Goal: Task Accomplishment & Management: Use online tool/utility

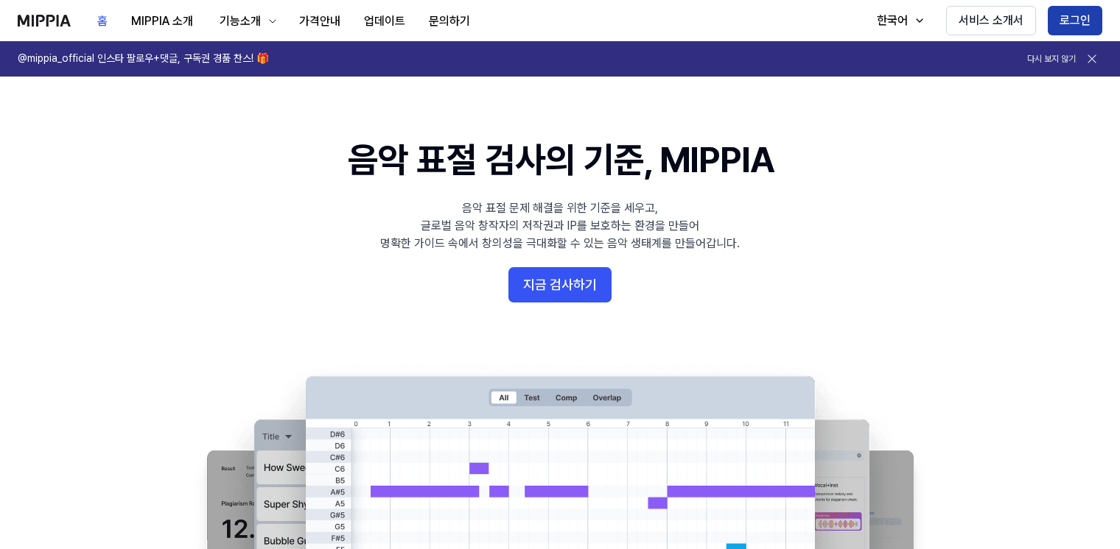
click at [1067, 17] on button "로그인" at bounding box center [1074, 20] width 55 height 29
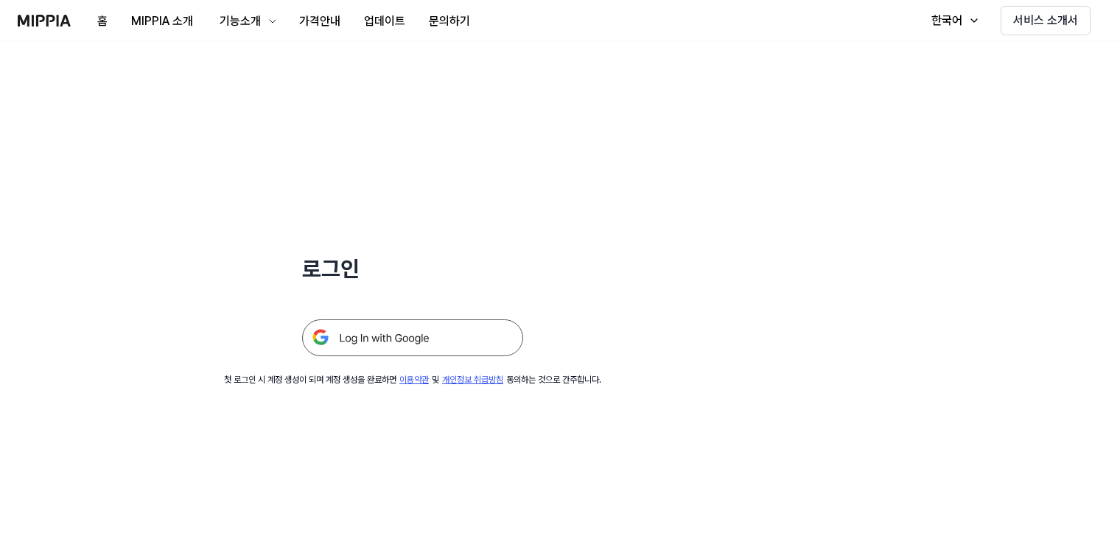
click at [359, 340] on img at bounding box center [412, 338] width 221 height 37
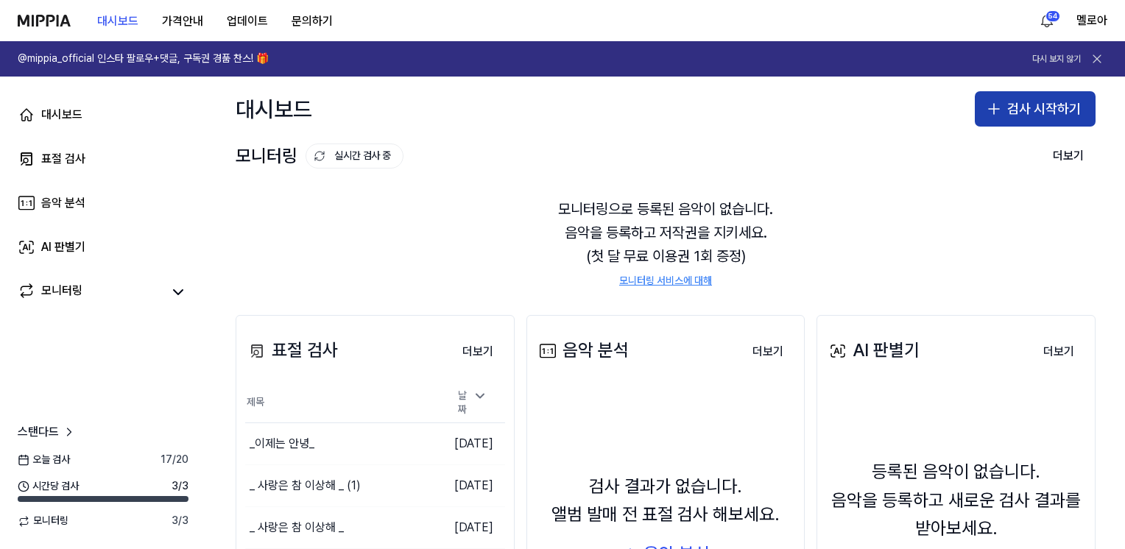
click at [1005, 113] on button "검사 시작하기" at bounding box center [1035, 108] width 121 height 35
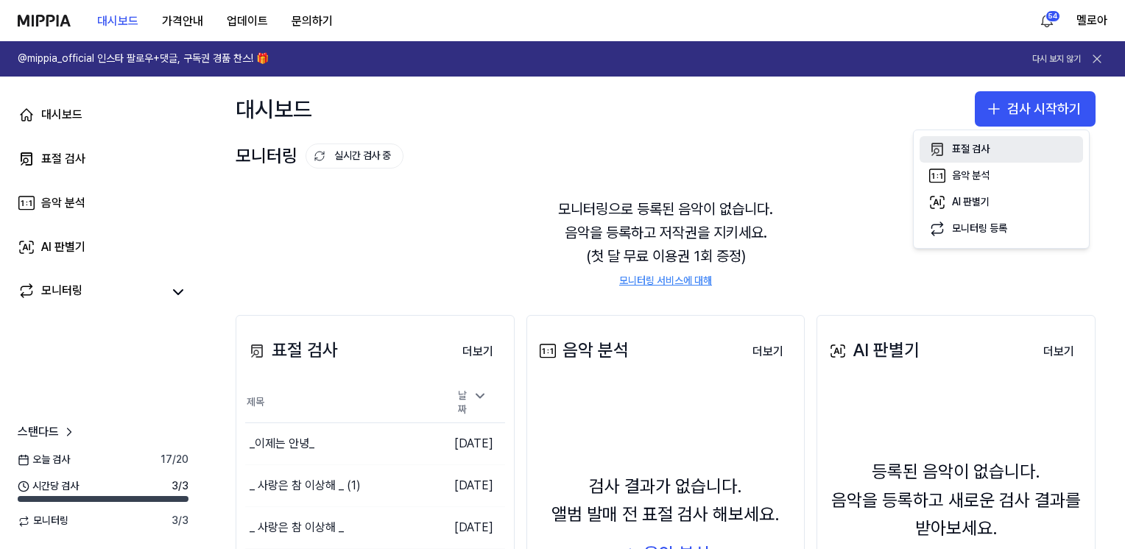
click at [977, 152] on div "표절 검사" at bounding box center [971, 149] width 38 height 15
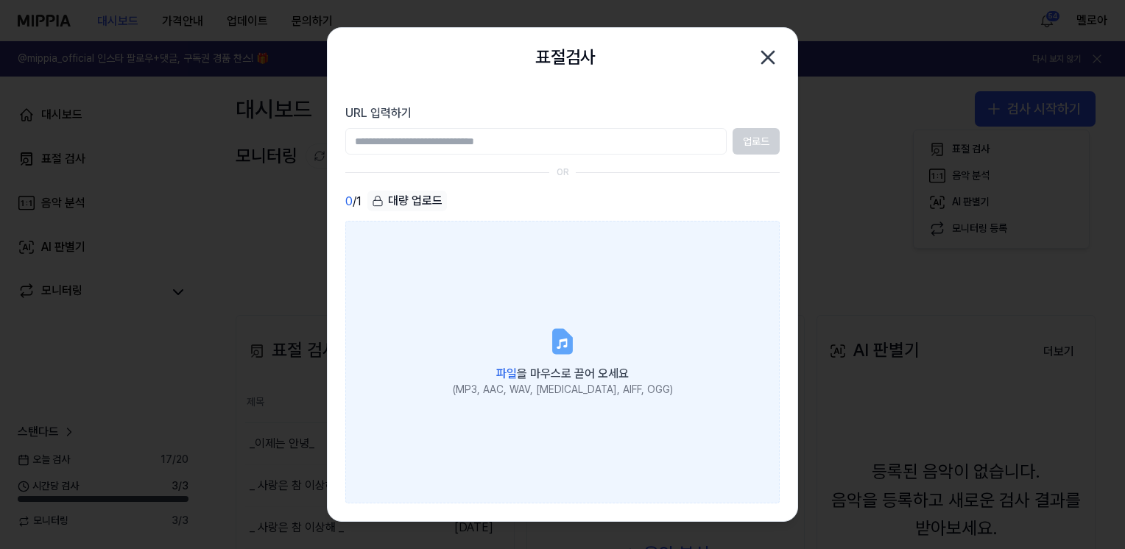
click at [554, 337] on icon at bounding box center [563, 341] width 18 height 23
click at [0, 0] on input "파일 을 마우스로 끌어 오세요 (MP3, AAC, WAV, FLAC, AIFF, OGG)" at bounding box center [0, 0] width 0 height 0
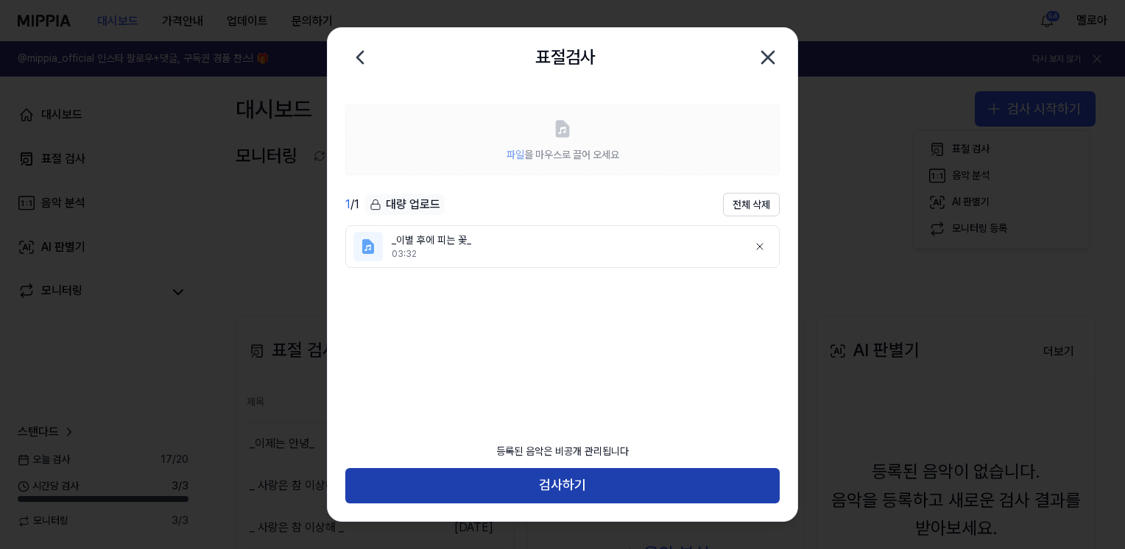
click at [545, 487] on button "검사하기" at bounding box center [562, 485] width 435 height 35
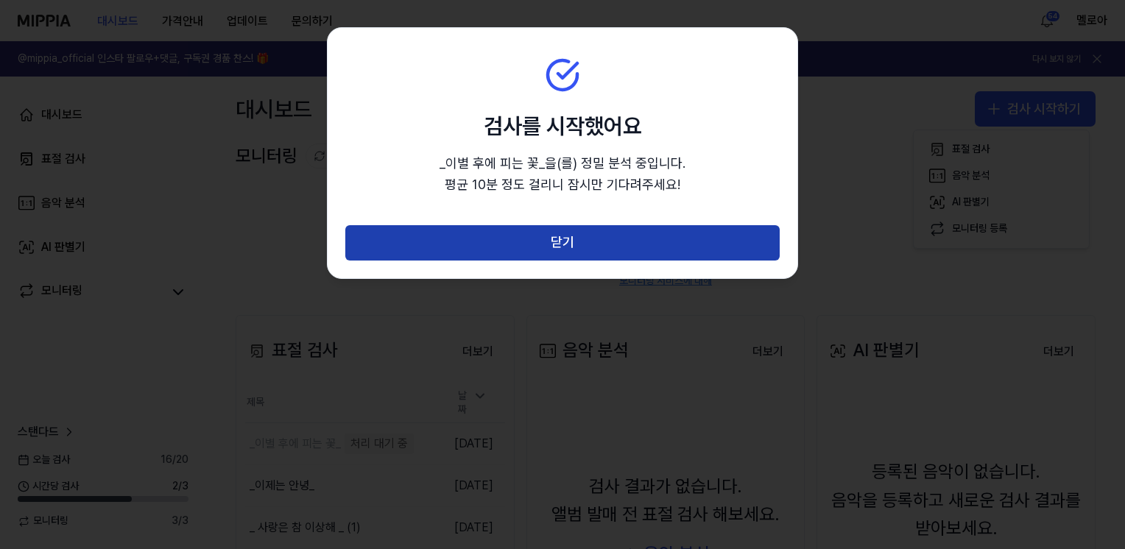
click at [520, 242] on button "닫기" at bounding box center [562, 242] width 435 height 35
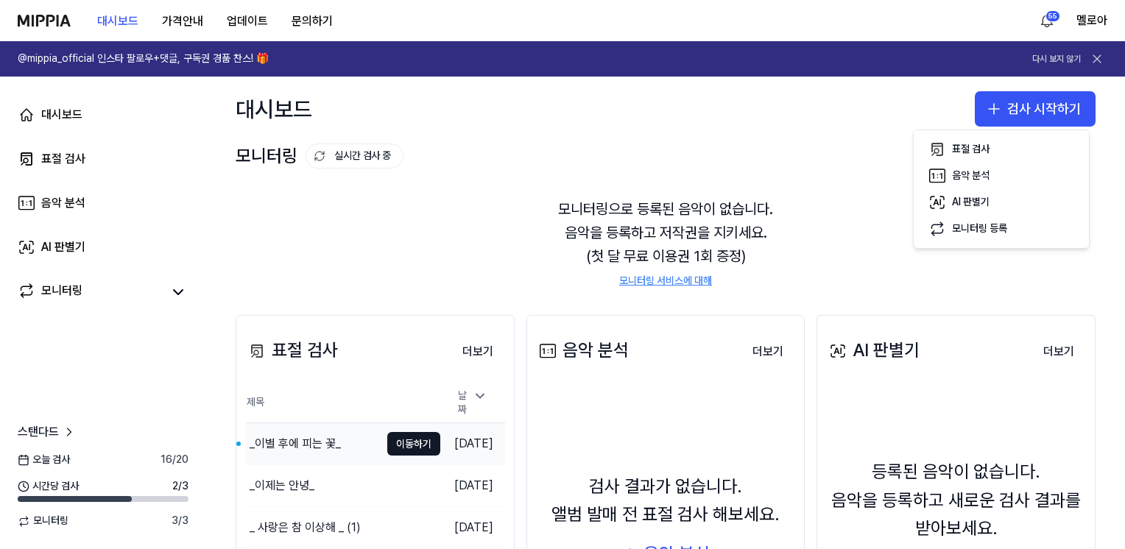
drag, startPoint x: 302, startPoint y: 444, endPoint x: 300, endPoint y: 433, distance: 11.3
click at [302, 444] on div "_이별 후에 피는 꽃_" at bounding box center [295, 444] width 91 height 18
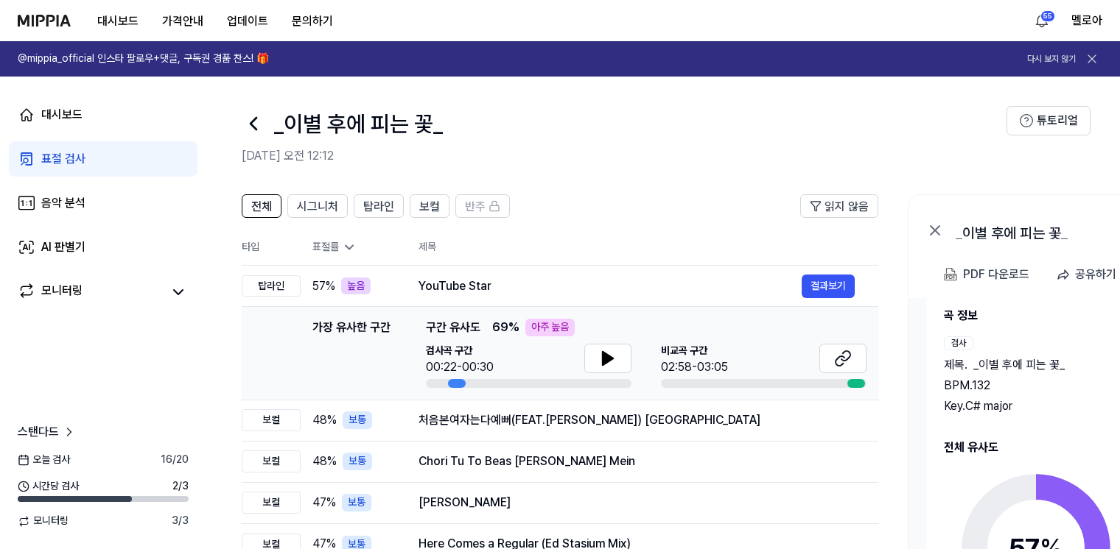
scroll to position [74, 0]
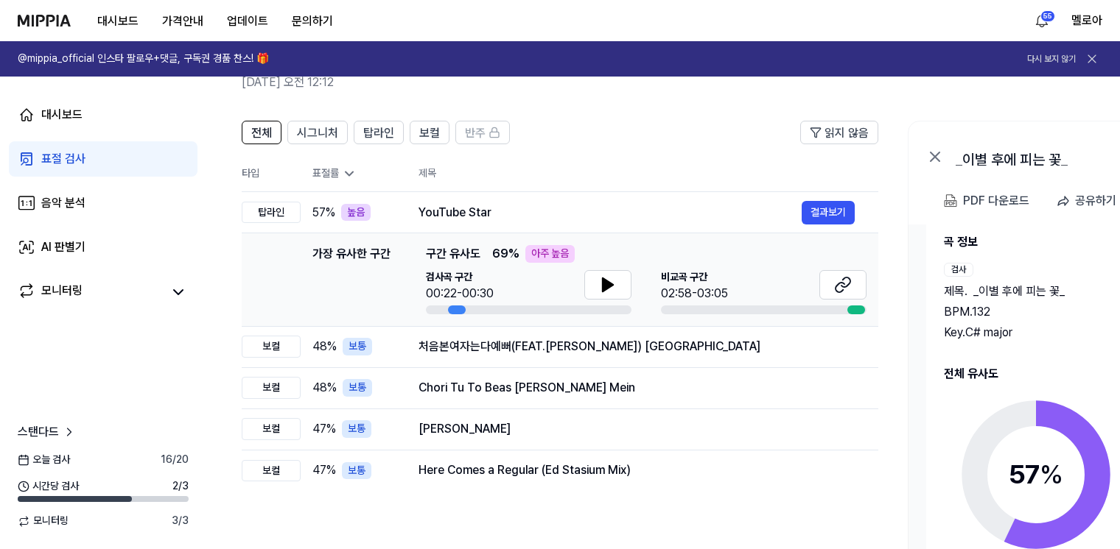
click at [1036, 418] on circle at bounding box center [1035, 474] width 123 height 123
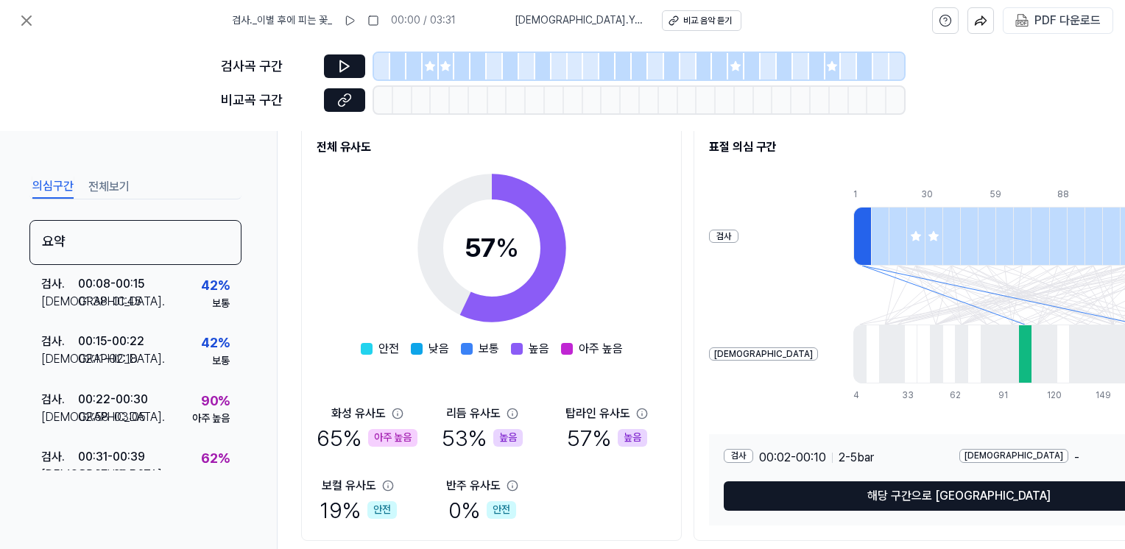
scroll to position [162, 0]
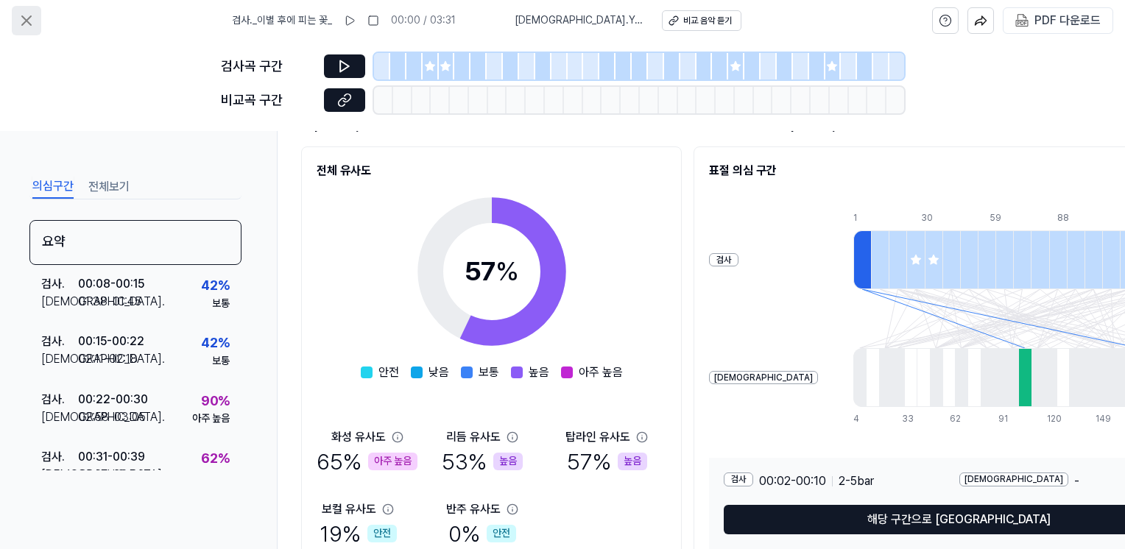
click at [26, 22] on icon at bounding box center [27, 21] width 18 height 18
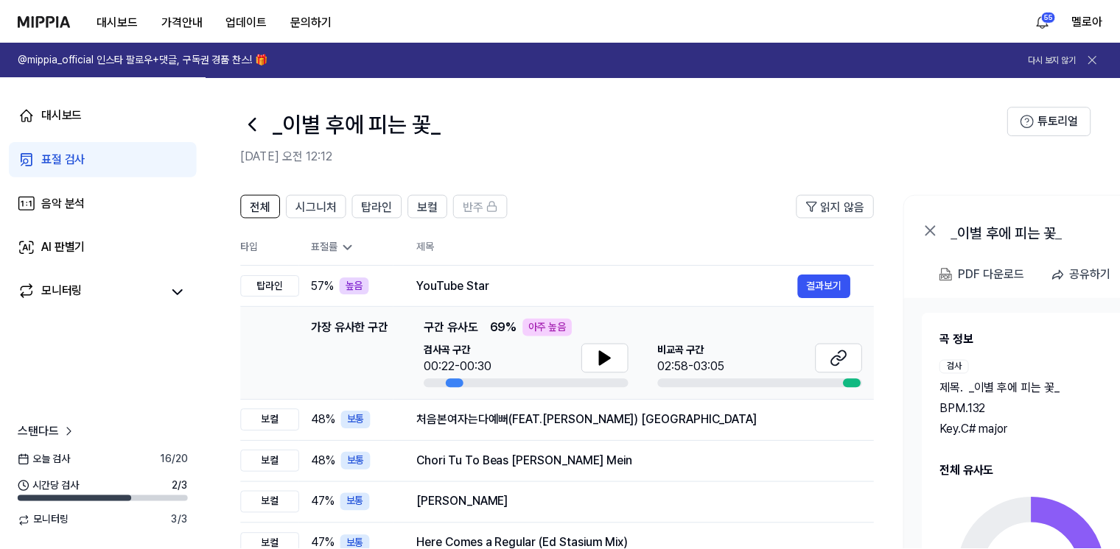
scroll to position [74, 0]
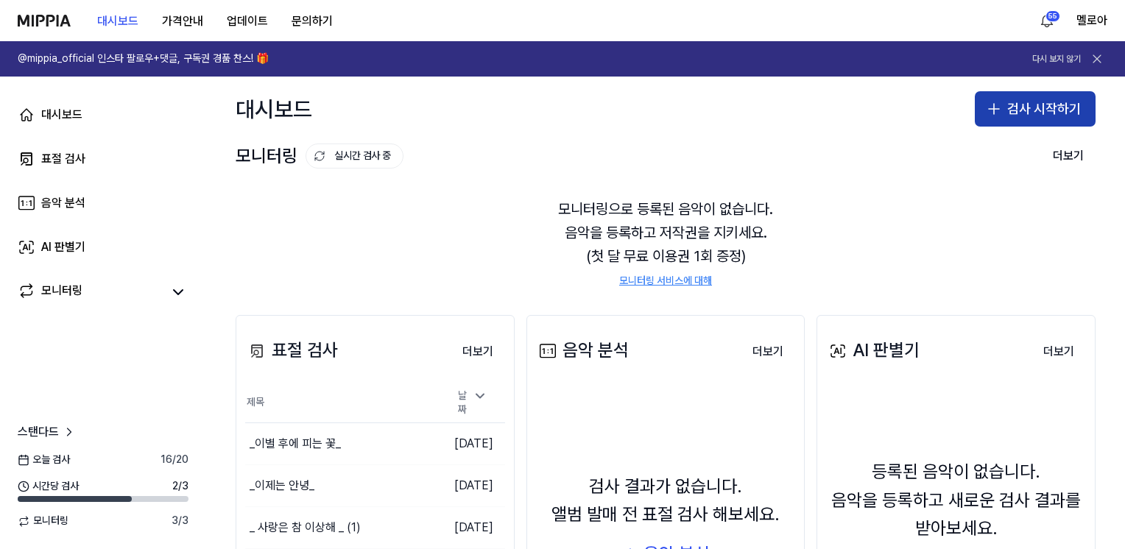
click at [1033, 115] on button "검사 시작하기" at bounding box center [1035, 108] width 121 height 35
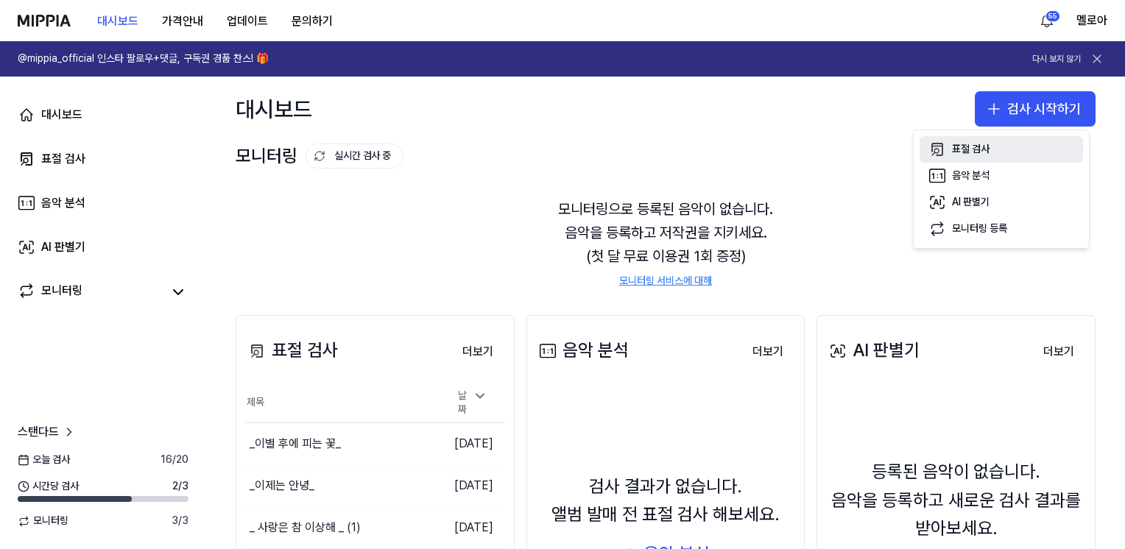
click at [961, 148] on div "표절 검사" at bounding box center [971, 149] width 38 height 15
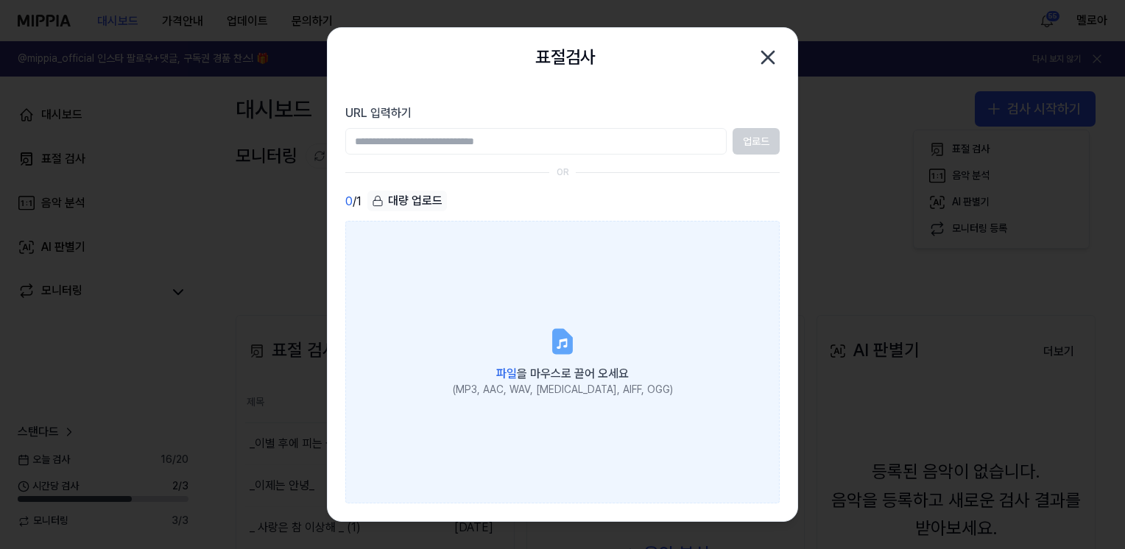
click at [568, 379] on span "파일 을 마우스로 끌어 오세요" at bounding box center [562, 374] width 133 height 14
click at [0, 0] on input "파일 을 마우스로 끌어 오세요 (MP3, AAC, WAV, FLAC, AIFF, OGG)" at bounding box center [0, 0] width 0 height 0
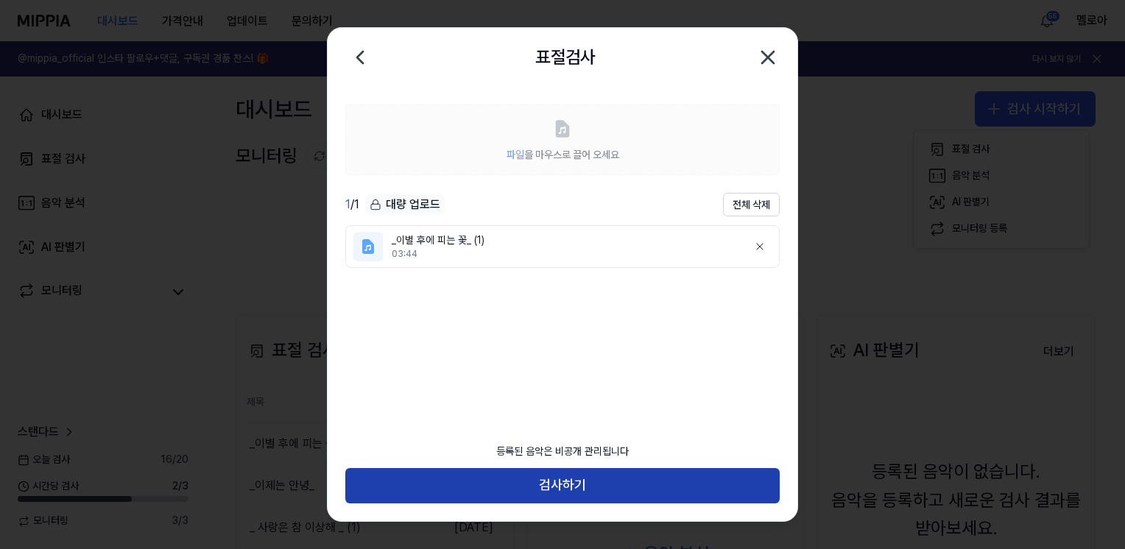
click at [545, 494] on button "검사하기" at bounding box center [562, 485] width 435 height 35
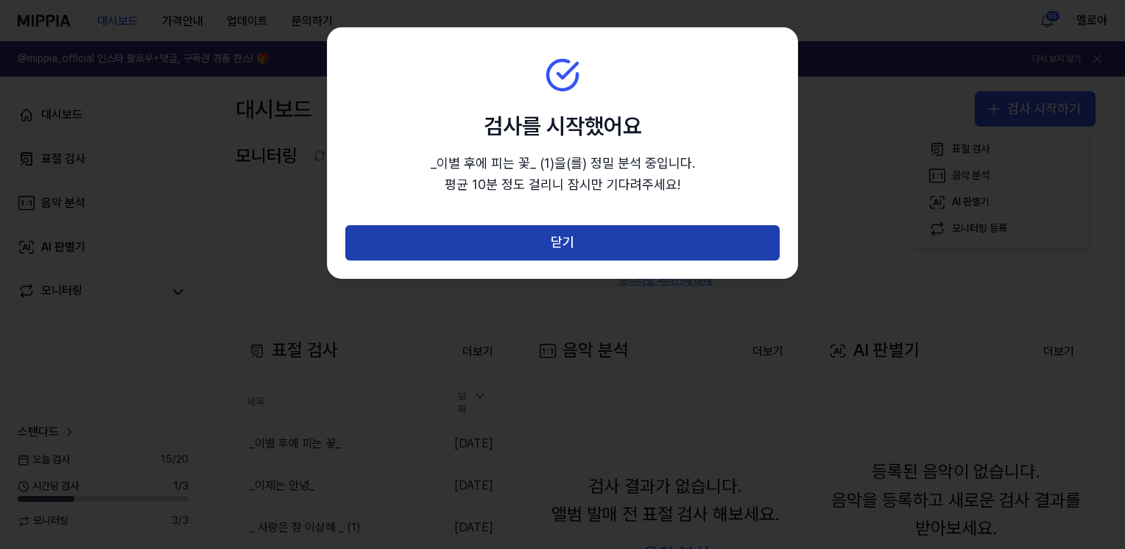
click at [607, 247] on button "닫기" at bounding box center [562, 242] width 435 height 35
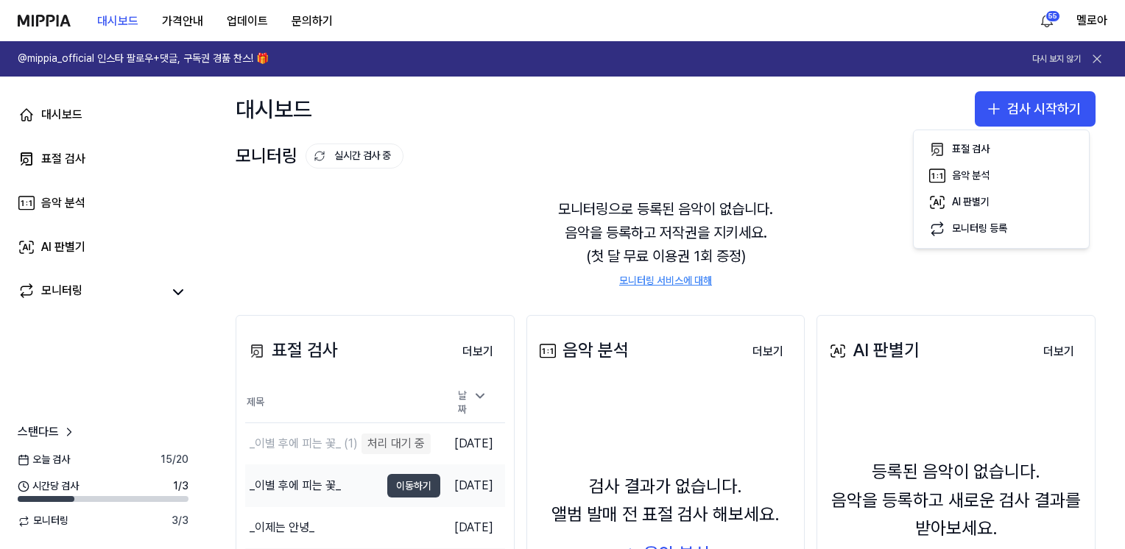
click at [398, 485] on button "이동하기" at bounding box center [413, 486] width 53 height 24
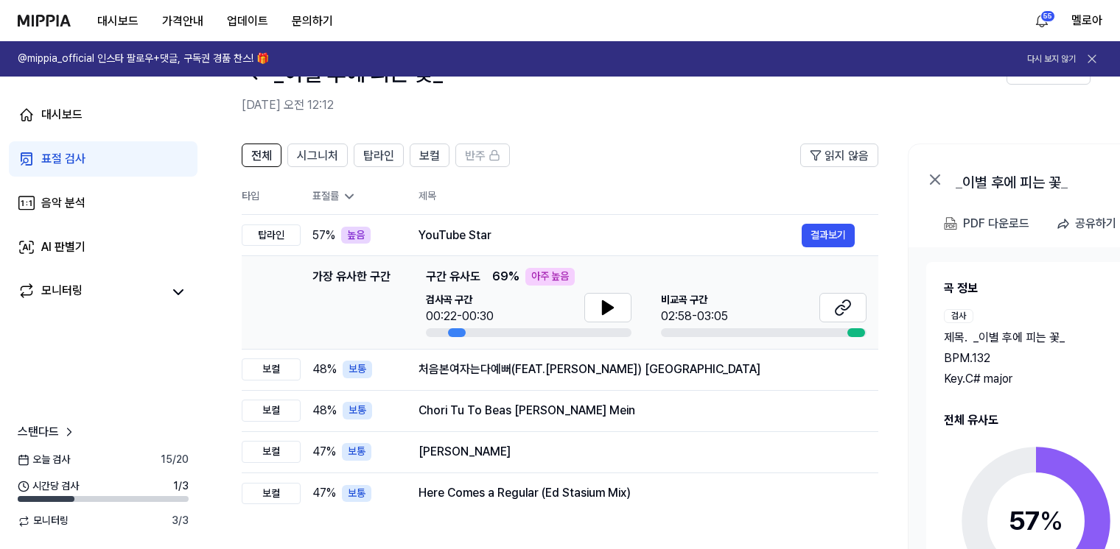
scroll to position [74, 0]
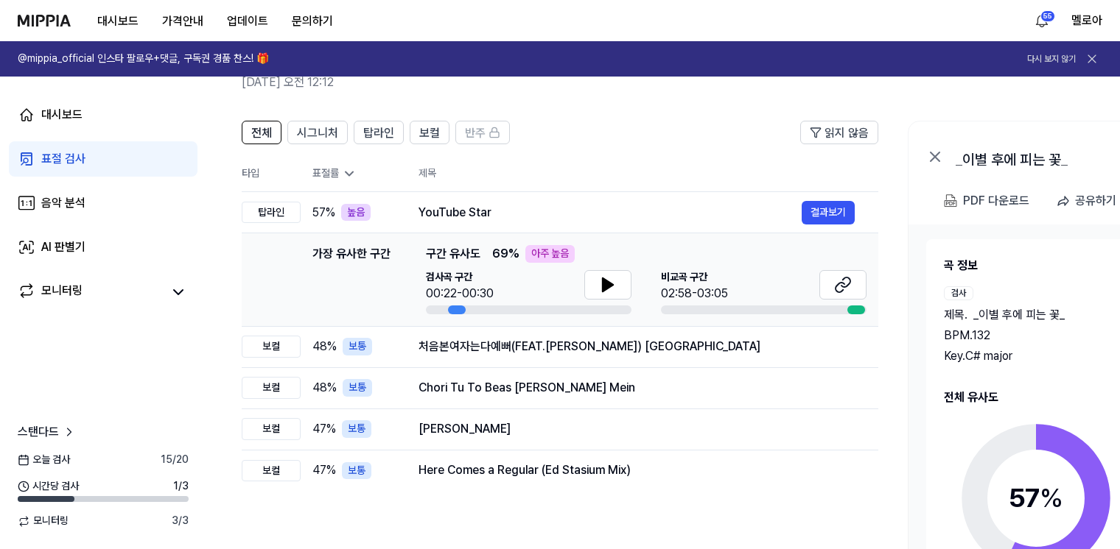
click at [1058, 437] on circle at bounding box center [1035, 498] width 123 height 123
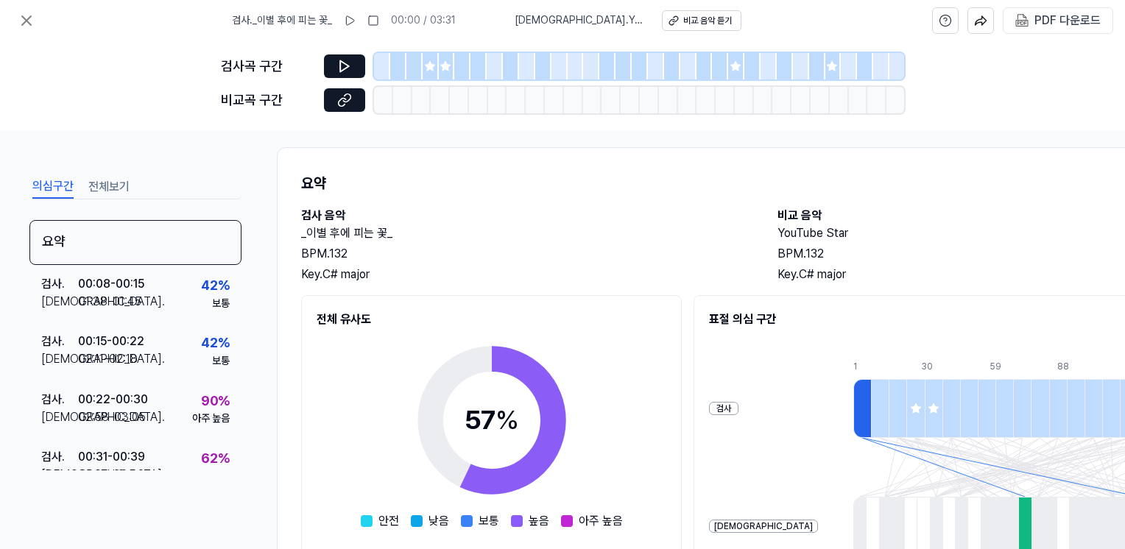
scroll to position [0, 0]
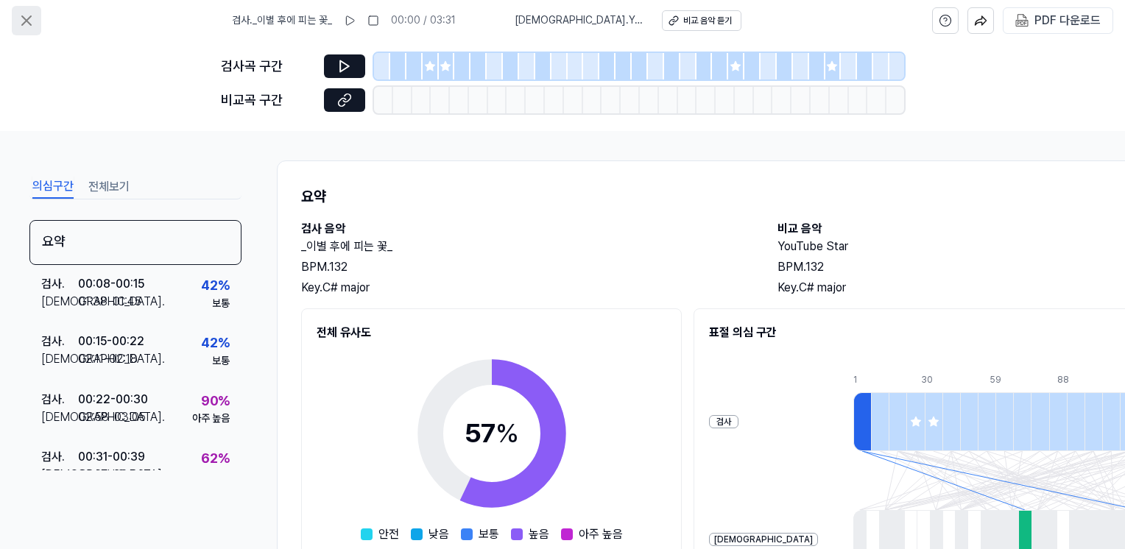
click at [22, 16] on icon at bounding box center [26, 20] width 9 height 9
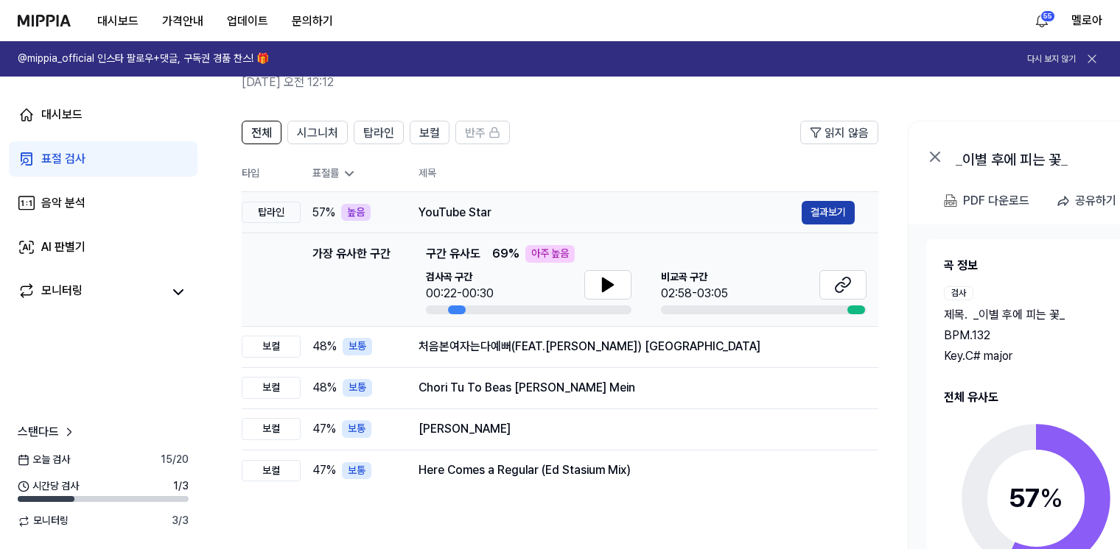
click at [820, 214] on button "결과보기" at bounding box center [827, 213] width 53 height 24
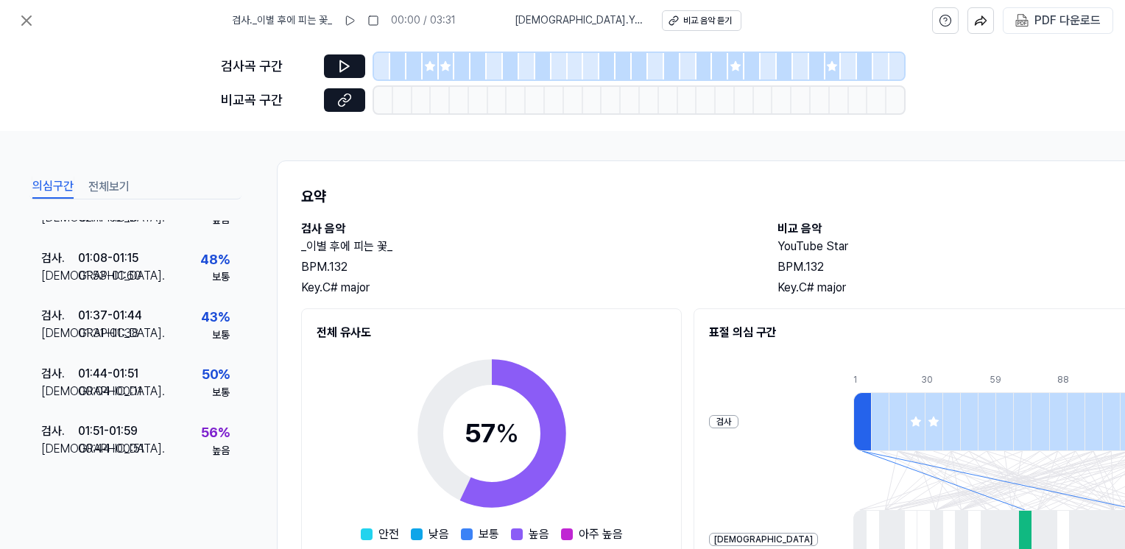
scroll to position [871, 0]
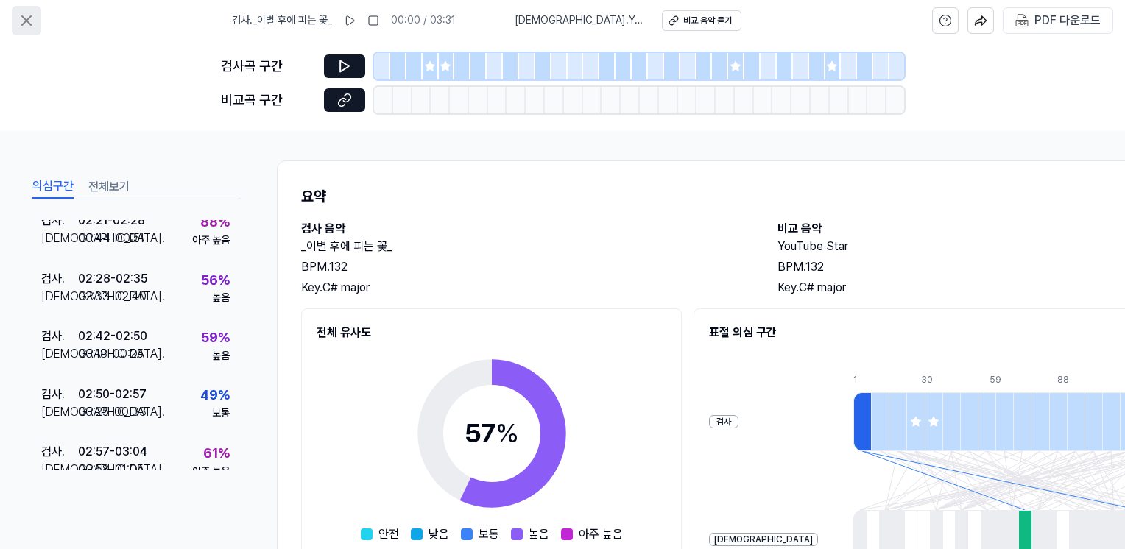
click at [19, 14] on icon at bounding box center [27, 21] width 18 height 18
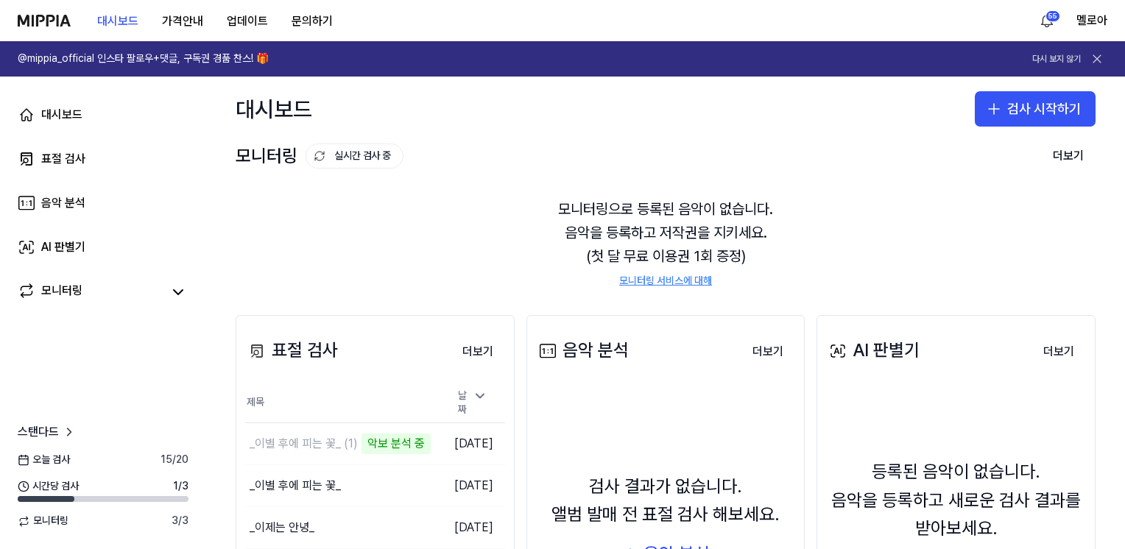
click at [1099, 57] on icon at bounding box center [1097, 58] width 7 height 7
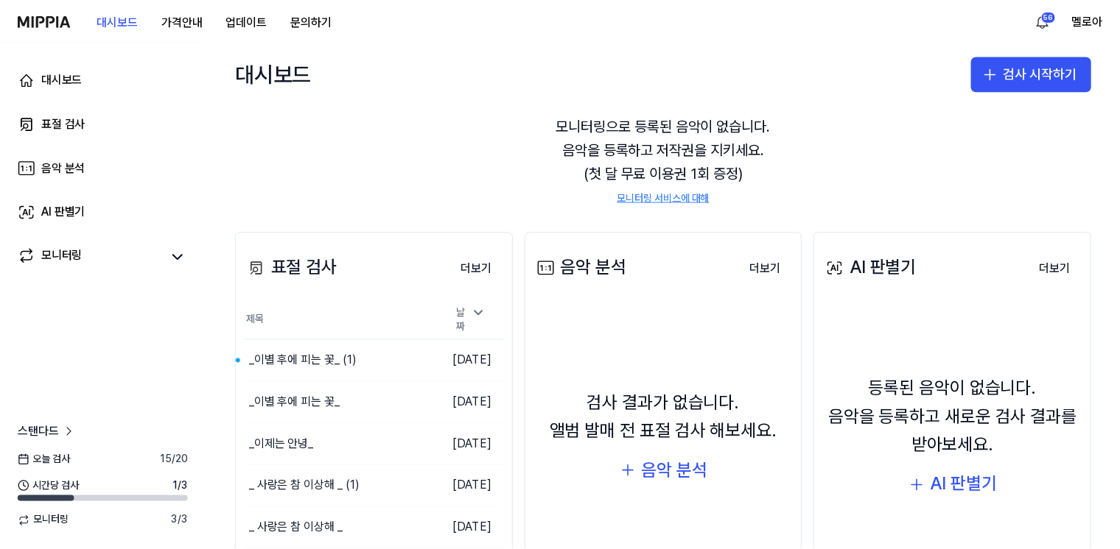
scroll to position [74, 0]
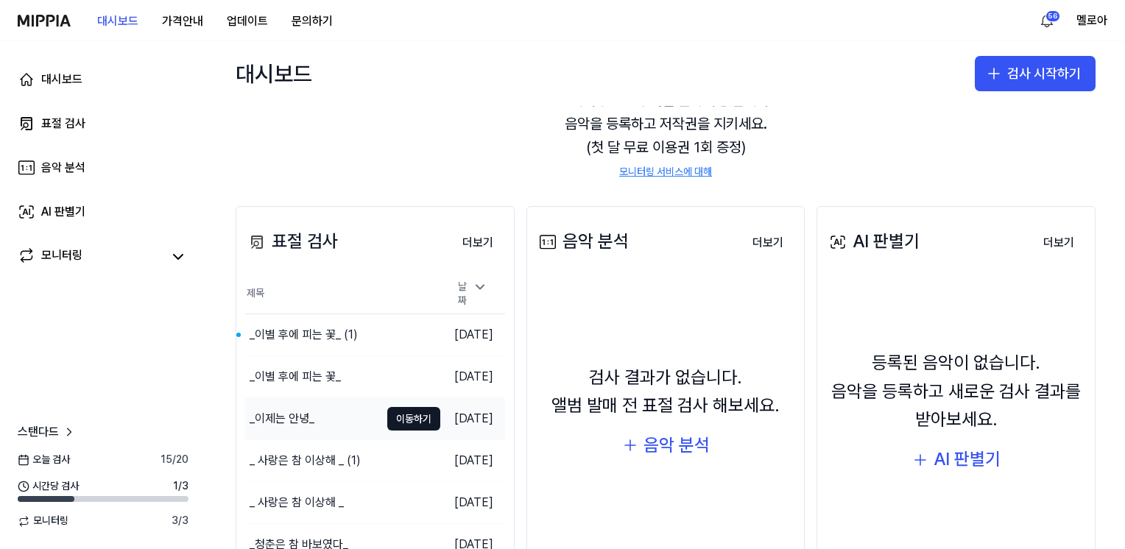
click at [279, 410] on div "_이제는 안녕_" at bounding box center [282, 419] width 65 height 18
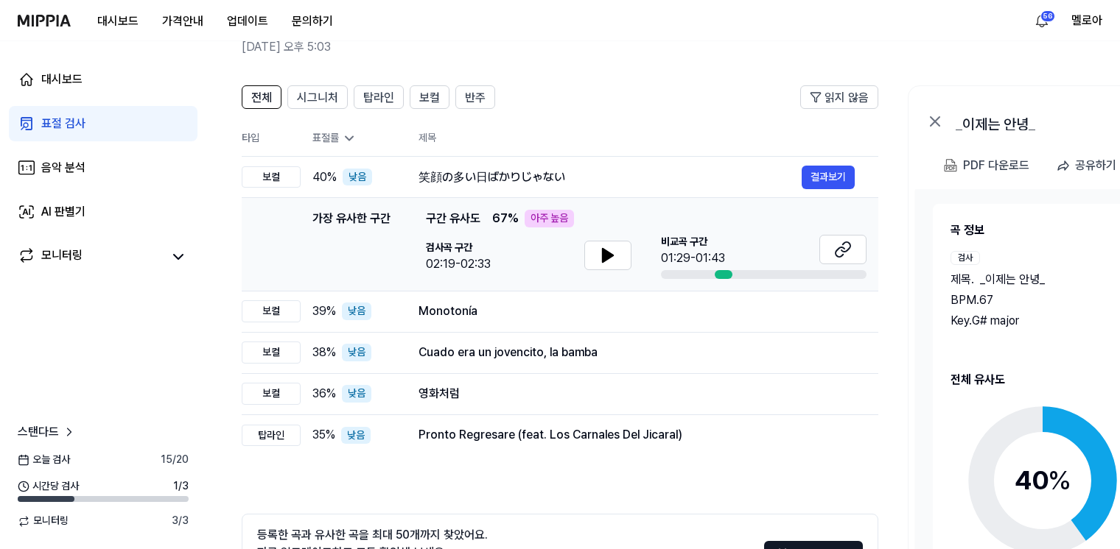
scroll to position [192, 0]
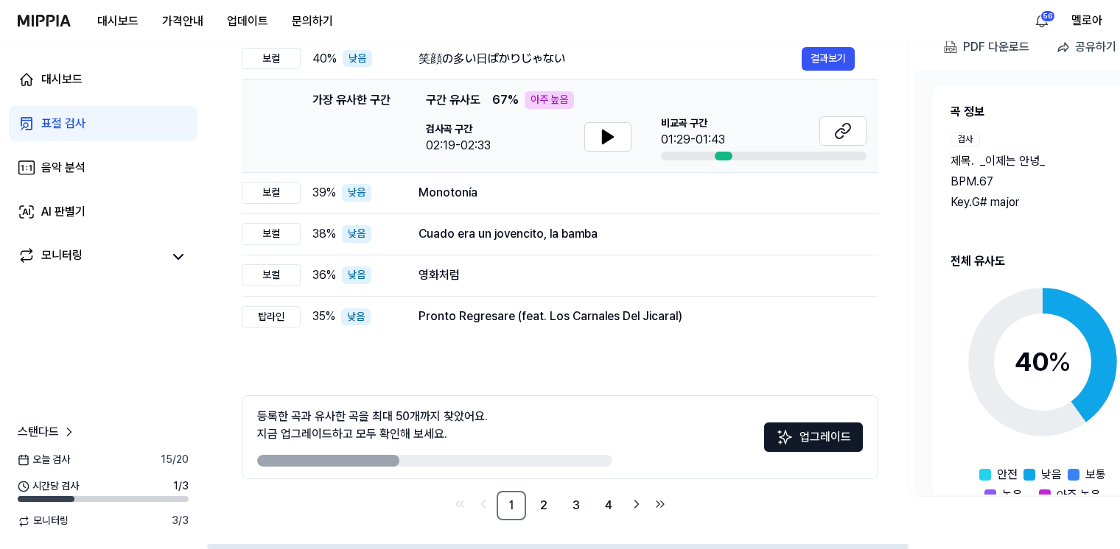
click at [1018, 339] on icon at bounding box center [1042, 362] width 184 height 184
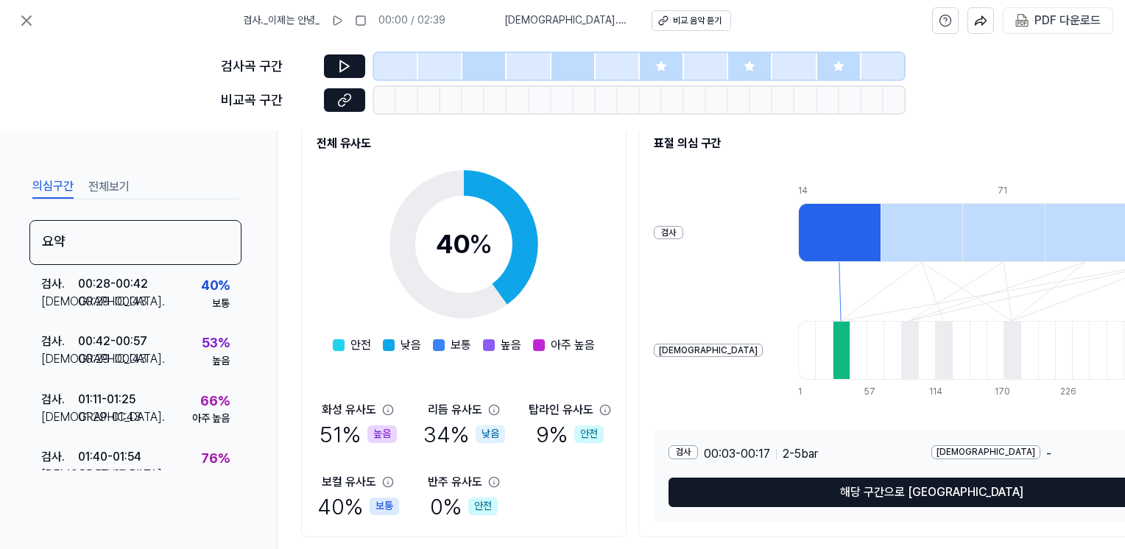
scroll to position [221, 0]
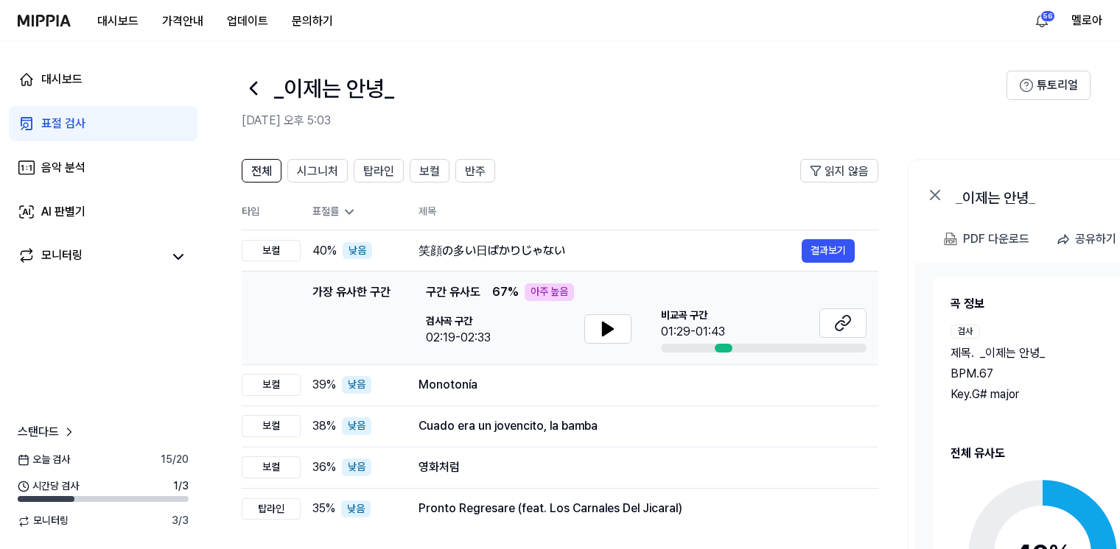
click at [72, 122] on div "표절 검사" at bounding box center [63, 124] width 44 height 18
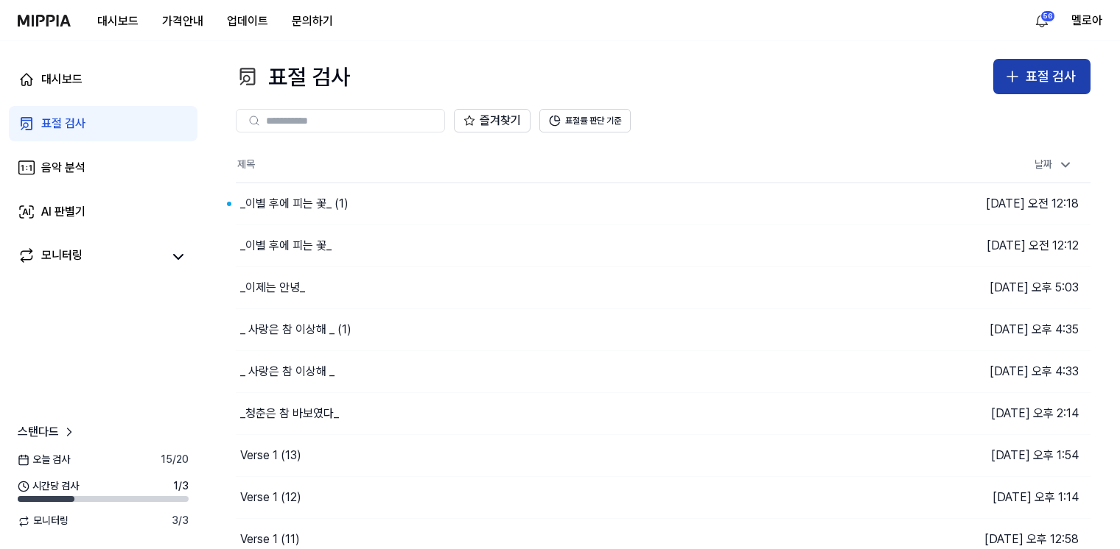
click at [1016, 80] on icon "button" at bounding box center [1012, 77] width 18 height 18
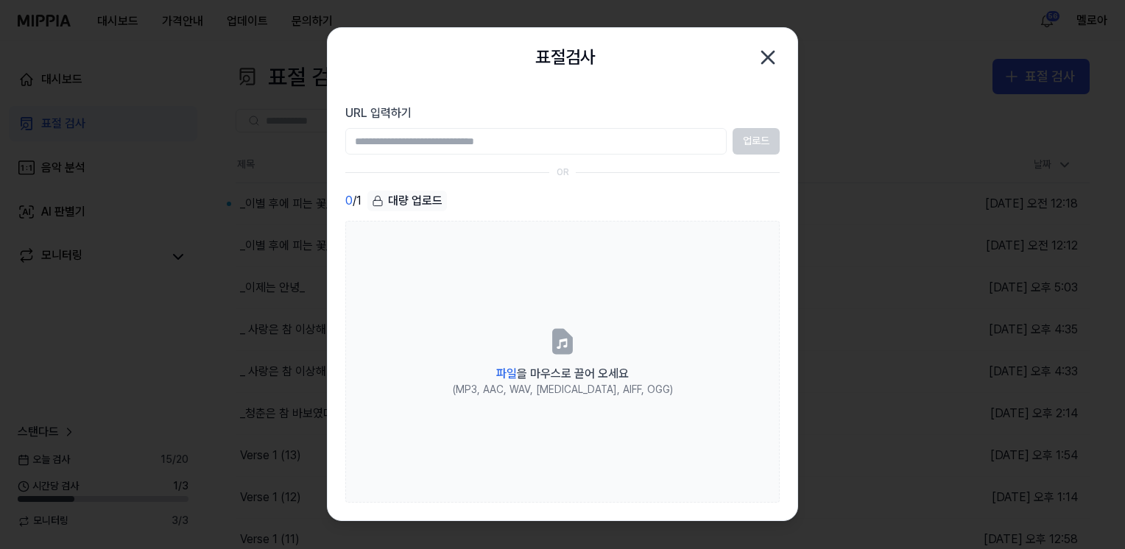
click at [764, 55] on icon "button" at bounding box center [768, 58] width 24 height 24
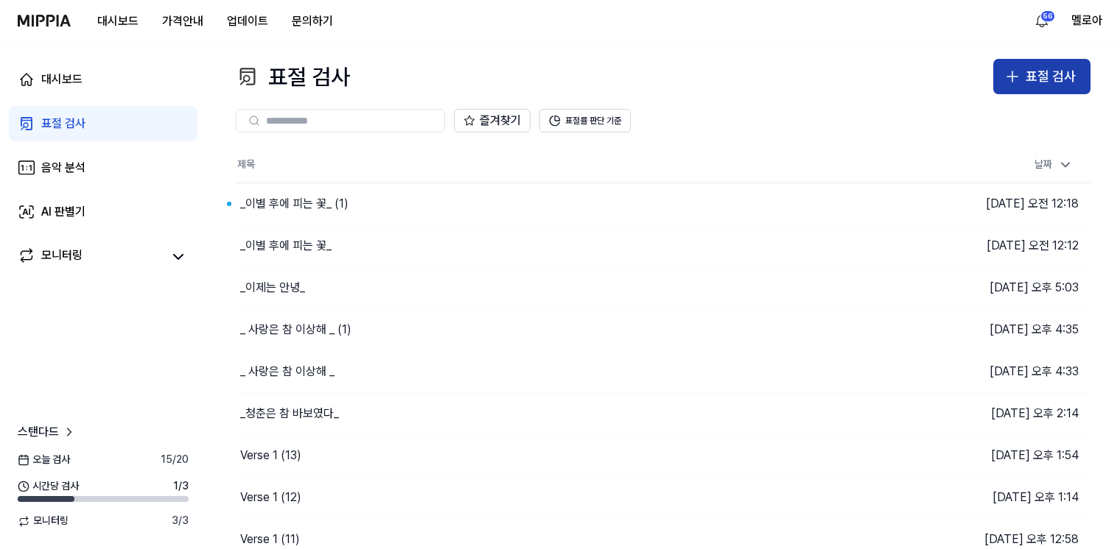
click at [1070, 75] on div "표절 검사" at bounding box center [1050, 76] width 50 height 21
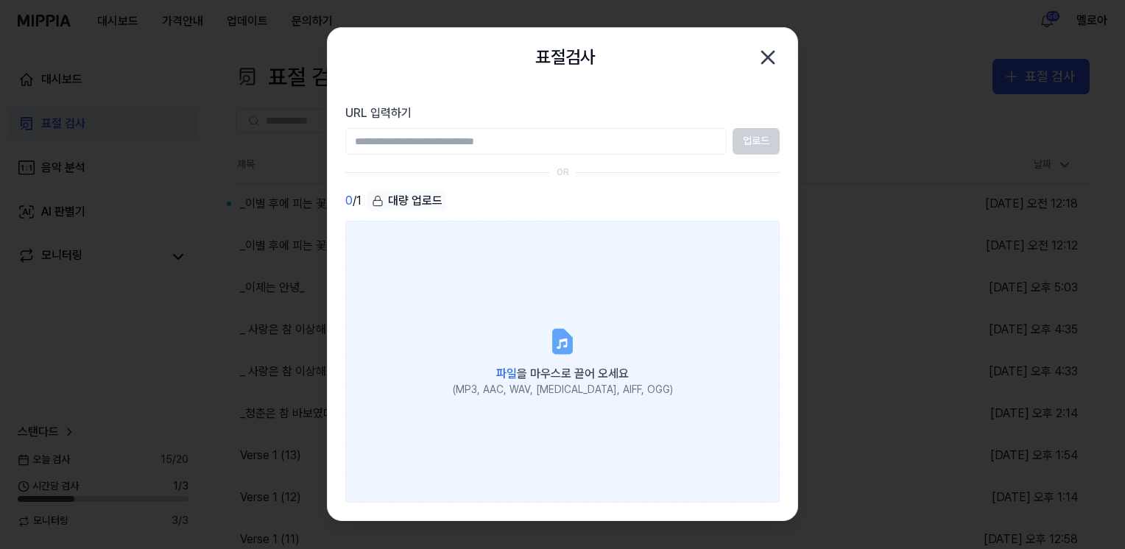
click at [558, 342] on icon at bounding box center [563, 341] width 18 height 23
click at [0, 0] on input "파일 을 마우스로 끌어 오세요 (MP3, AAC, WAV, FLAC, AIFF, OGG)" at bounding box center [0, 0] width 0 height 0
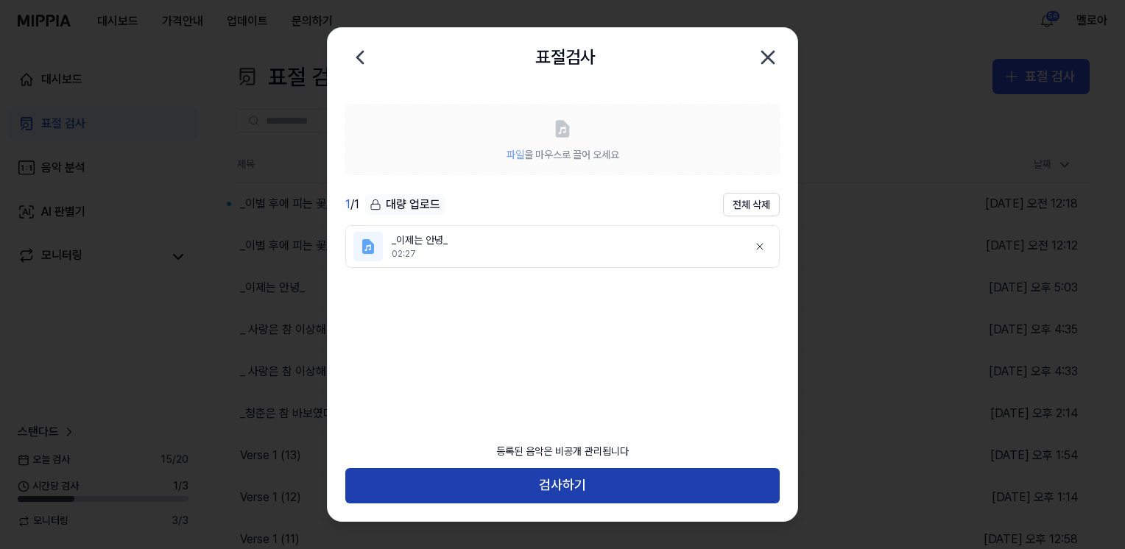
click at [589, 488] on button "검사하기" at bounding box center [562, 485] width 435 height 35
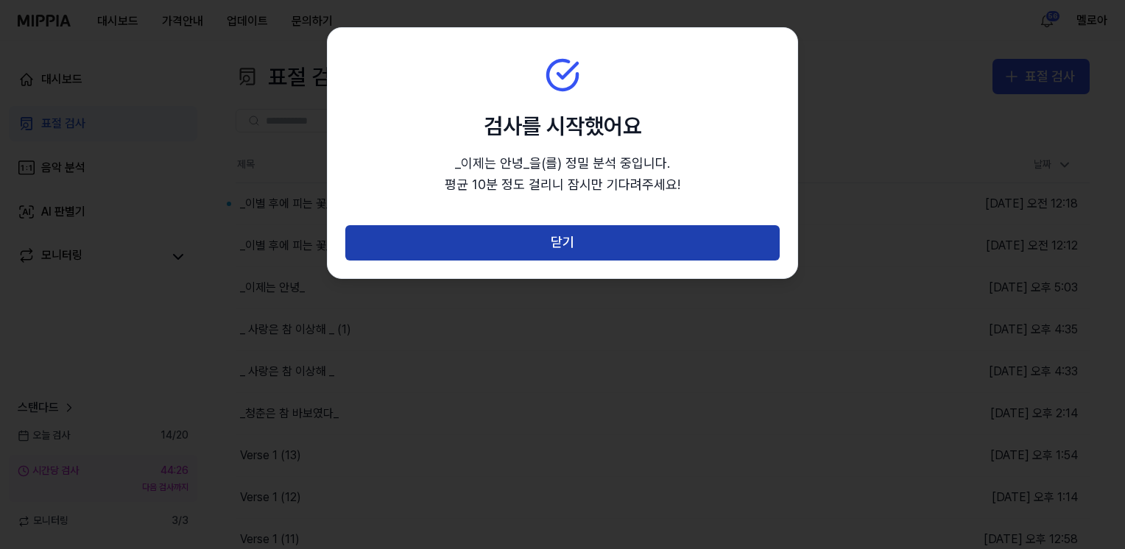
click at [569, 243] on button "닫기" at bounding box center [562, 242] width 435 height 35
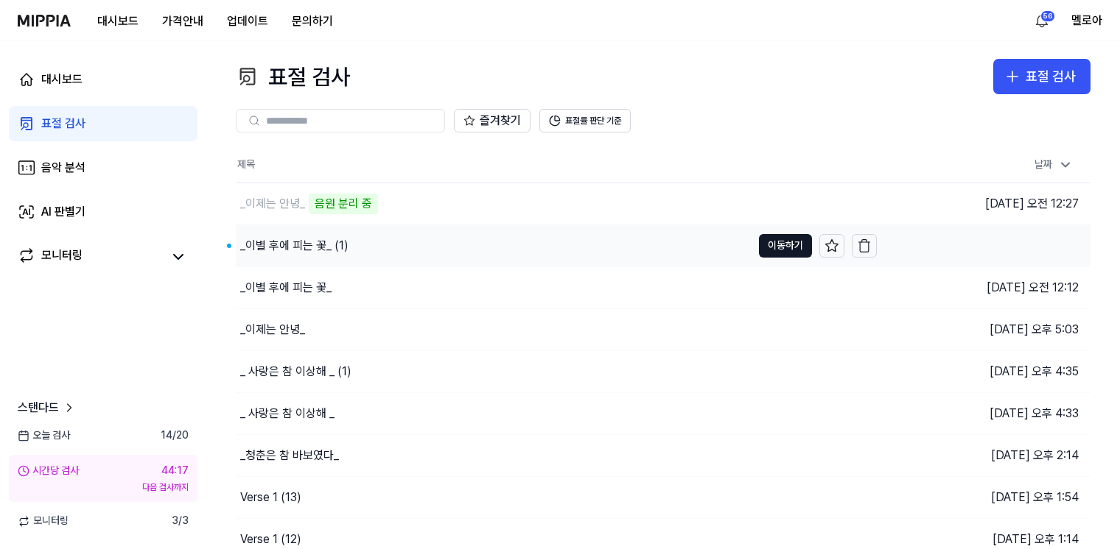
click at [303, 243] on div "_이별 후에 피는 꽃_ (1)" at bounding box center [294, 246] width 108 height 18
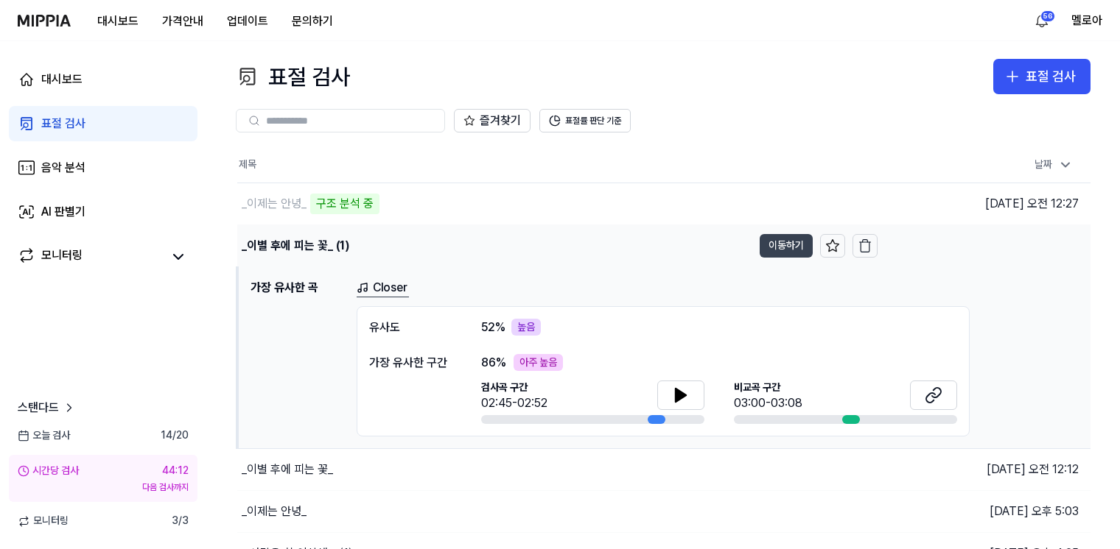
click at [772, 242] on button "이동하기" at bounding box center [785, 246] width 53 height 24
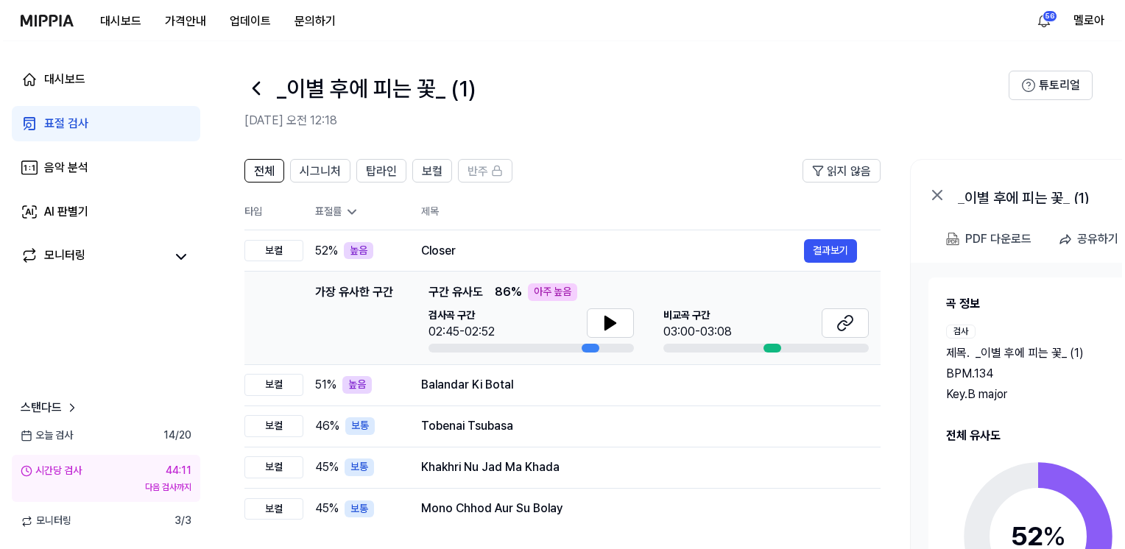
scroll to position [24, 0]
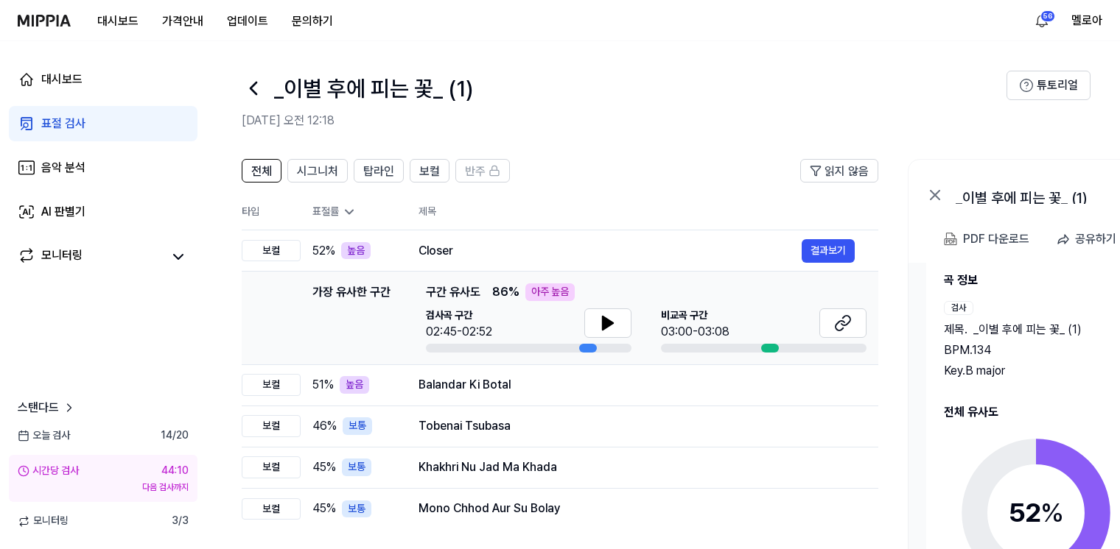
click at [1017, 397] on div "곡 정보 검사 제목 . _이별 후에 피는 꽃_ (1) BPM. 134 Key. B major 비교 제목 . Closer BPM. 132 Key…" at bounding box center [1143, 464] width 398 height 384
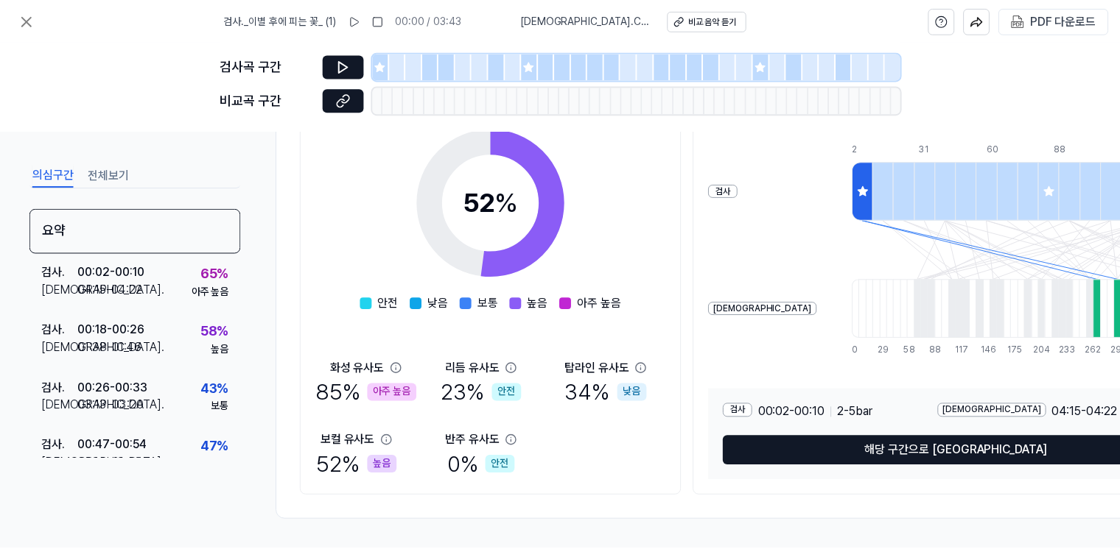
scroll to position [236, 0]
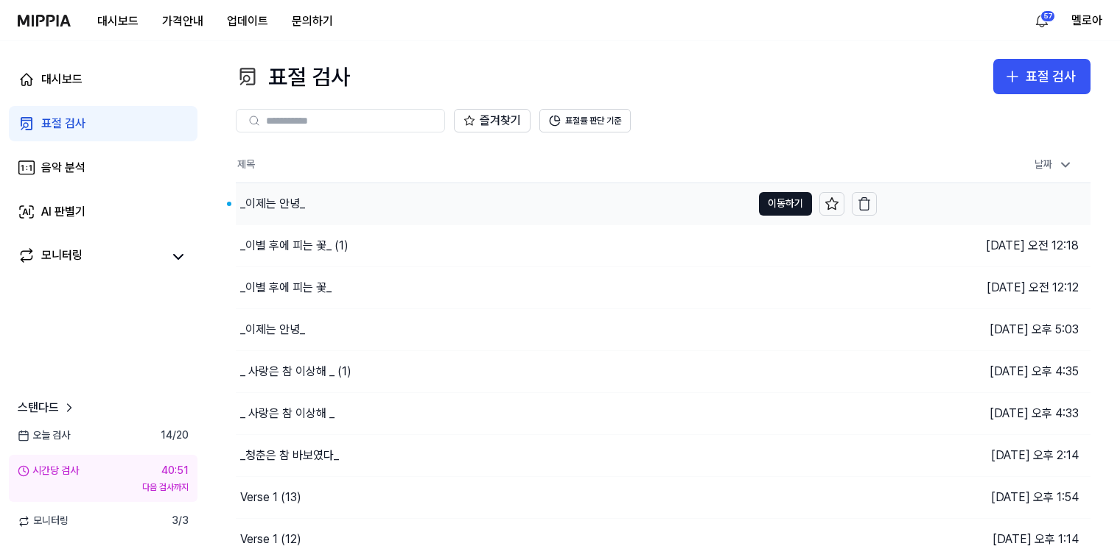
click at [275, 205] on div "_이제는 안녕_" at bounding box center [272, 204] width 65 height 18
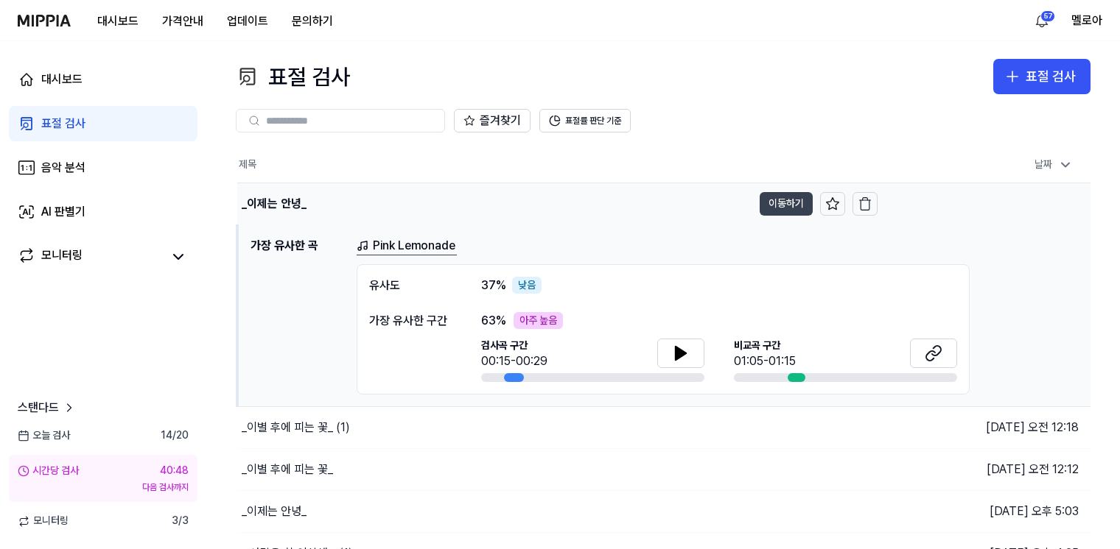
click at [790, 204] on button "이동하기" at bounding box center [785, 204] width 53 height 24
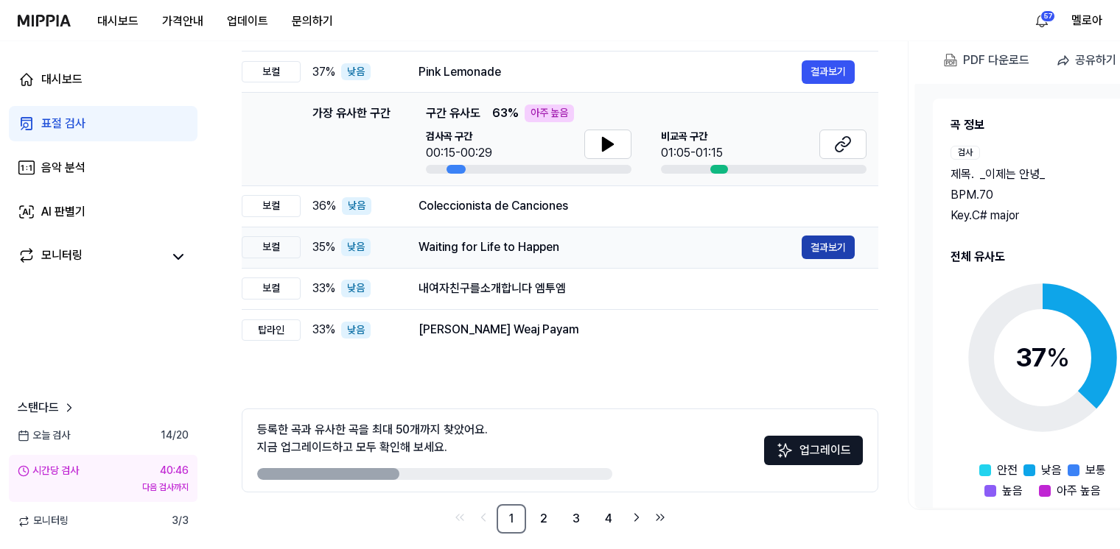
scroll to position [192, 0]
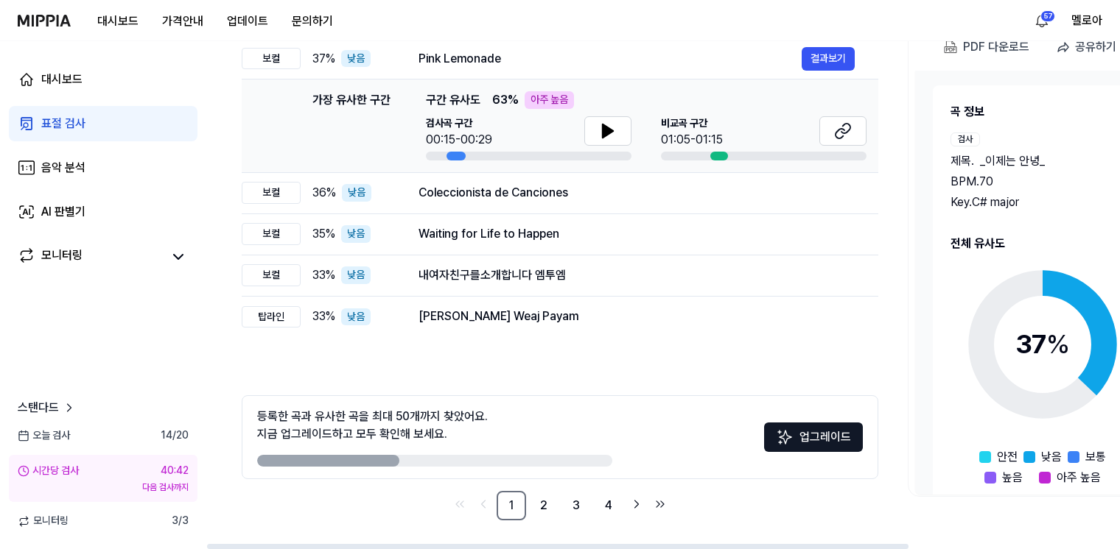
click at [1084, 164] on div "제목 . _이제는 안녕_" at bounding box center [1037, 161] width 175 height 18
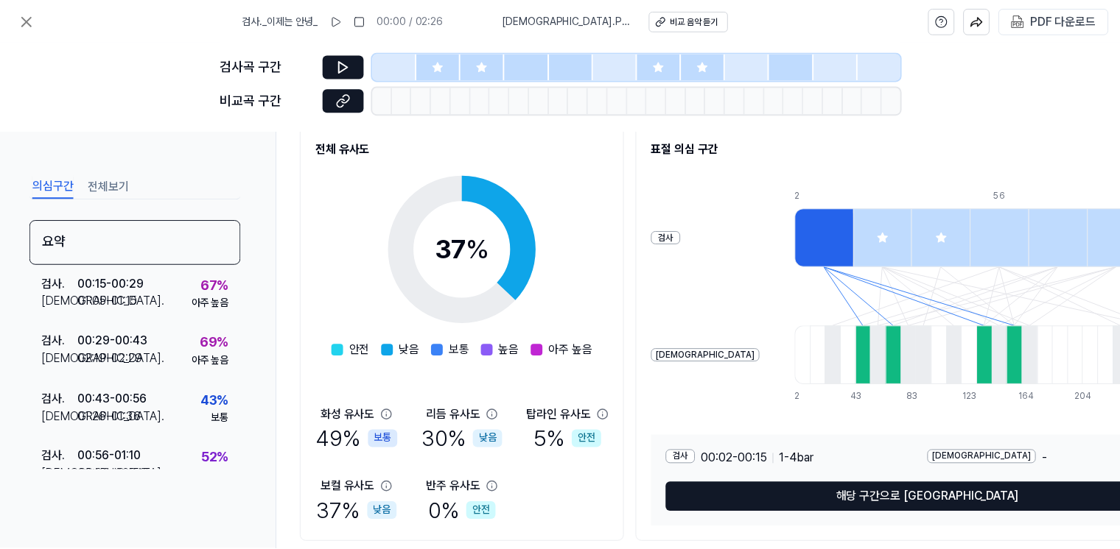
scroll to position [201, 0]
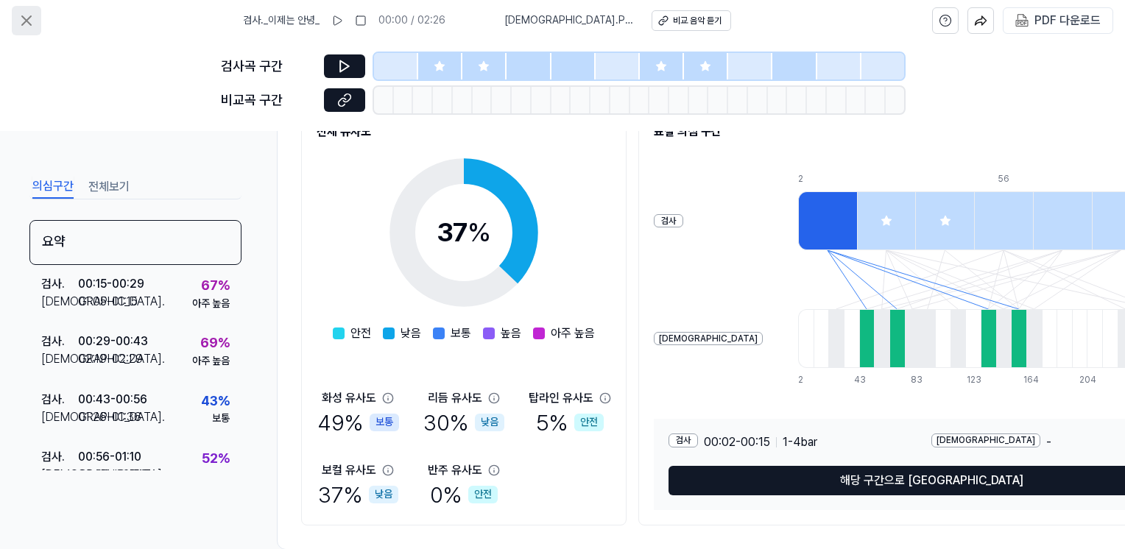
click at [15, 21] on button at bounding box center [26, 20] width 29 height 29
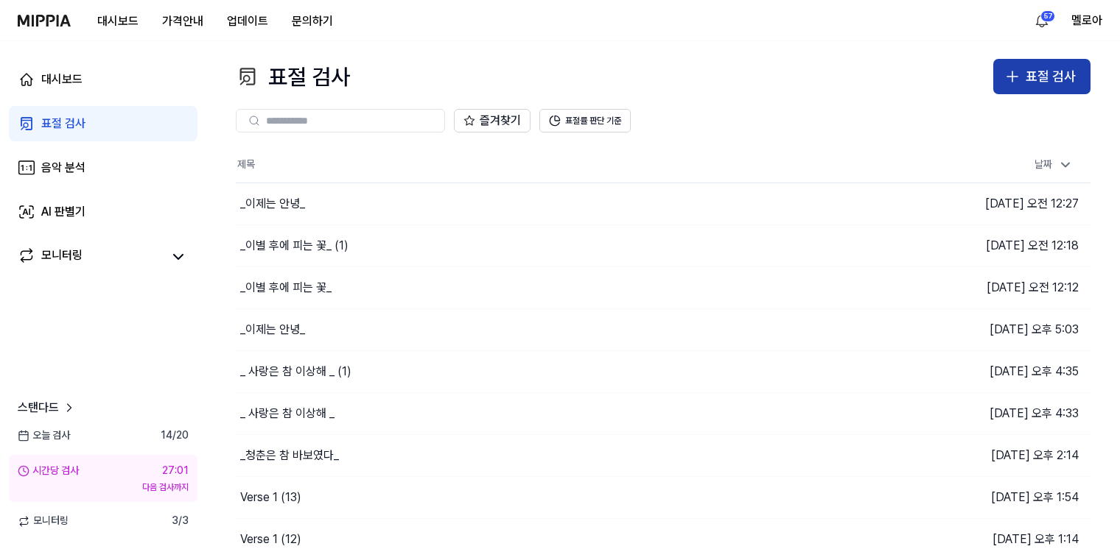
click at [1014, 66] on button "표절 검사" at bounding box center [1041, 76] width 97 height 35
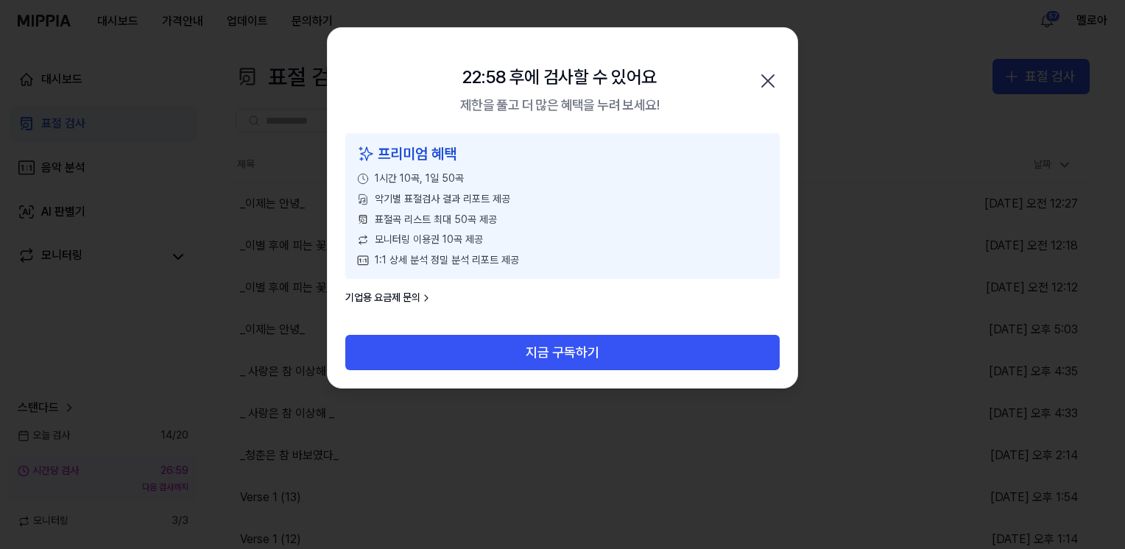
click at [768, 77] on icon "button" at bounding box center [768, 81] width 24 height 24
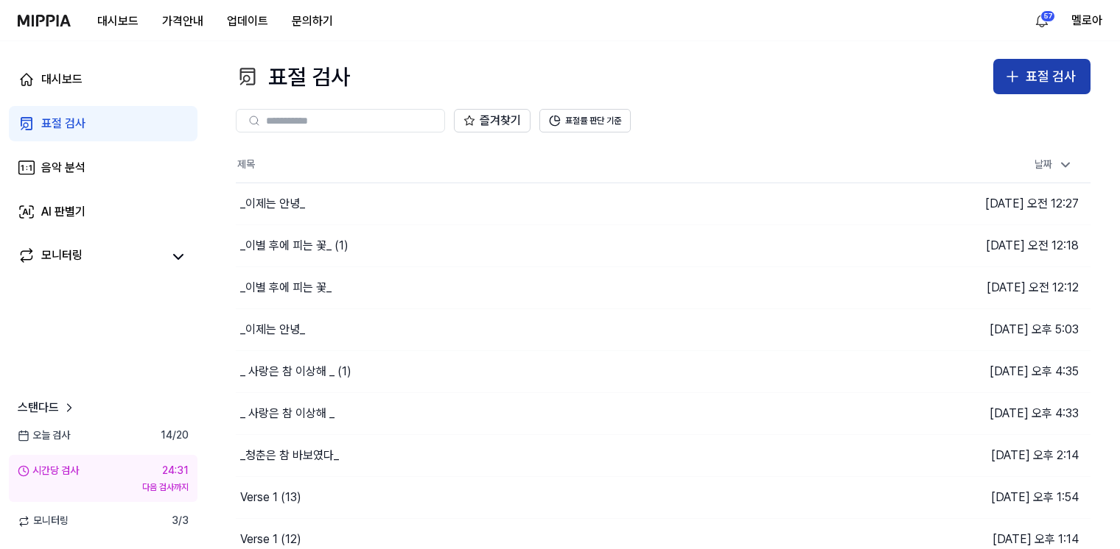
click at [1045, 77] on div "표절 검사" at bounding box center [1050, 76] width 50 height 21
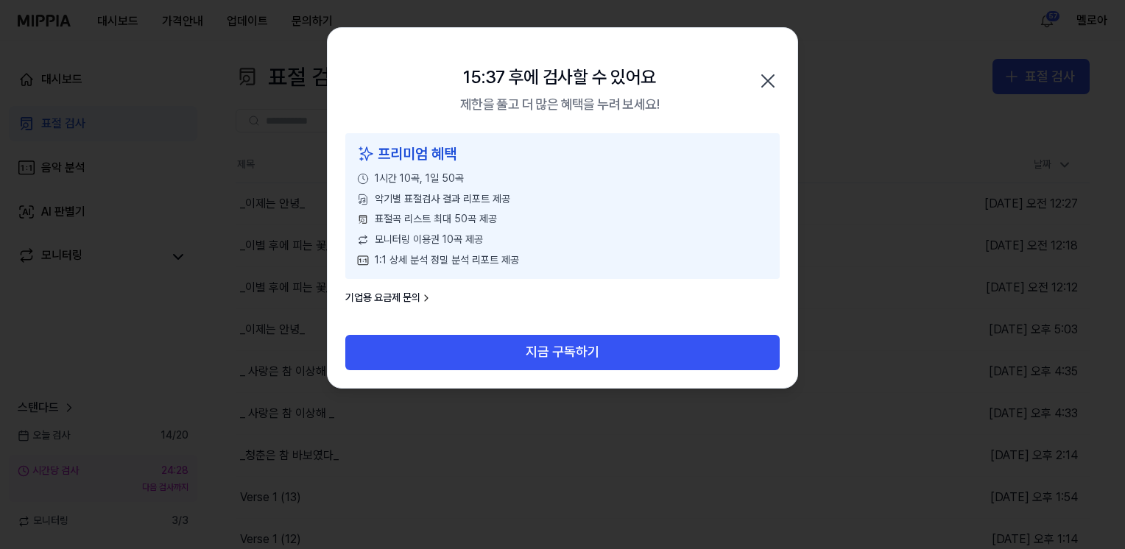
click at [772, 75] on icon "button" at bounding box center [768, 81] width 12 height 12
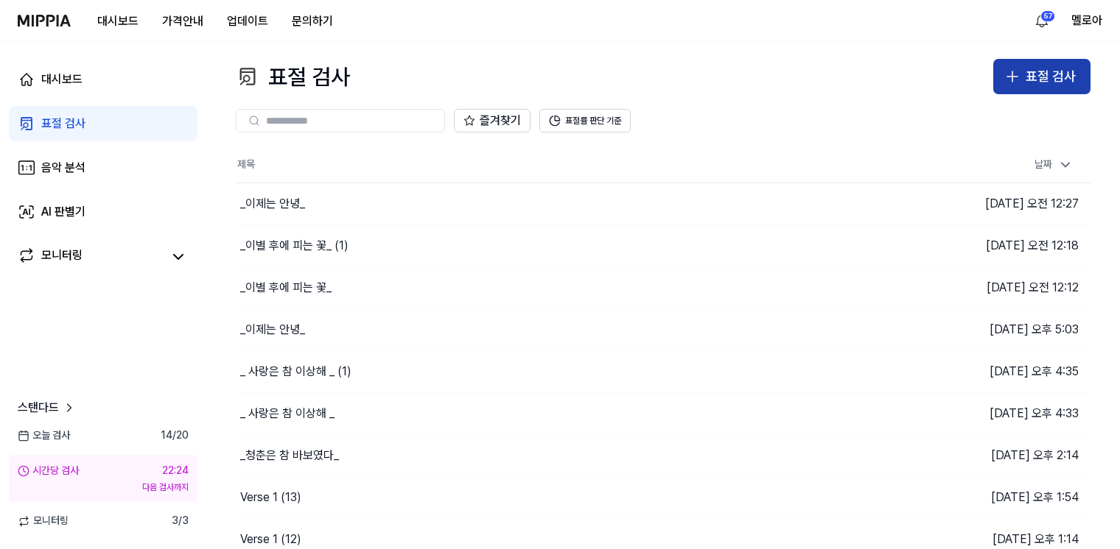
click at [1001, 78] on button "표절 검사" at bounding box center [1041, 76] width 97 height 35
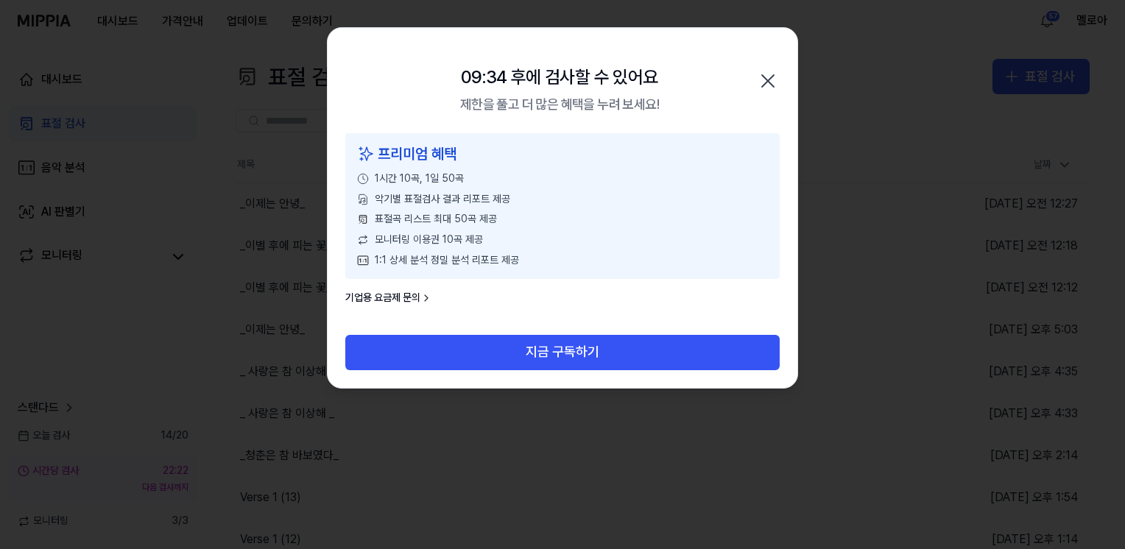
click at [768, 83] on icon "button" at bounding box center [768, 81] width 24 height 24
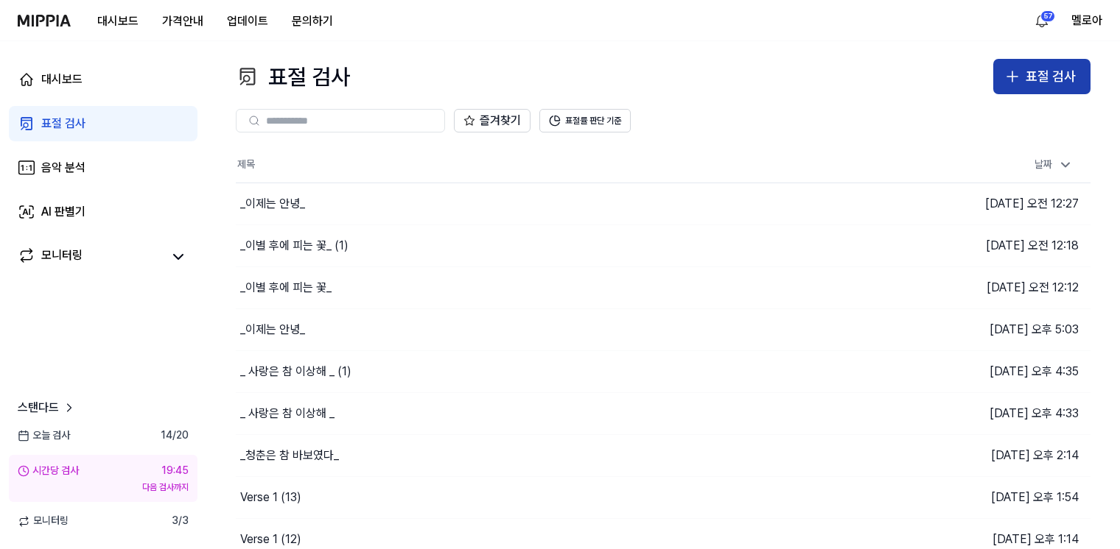
click at [1010, 81] on icon "button" at bounding box center [1012, 77] width 18 height 18
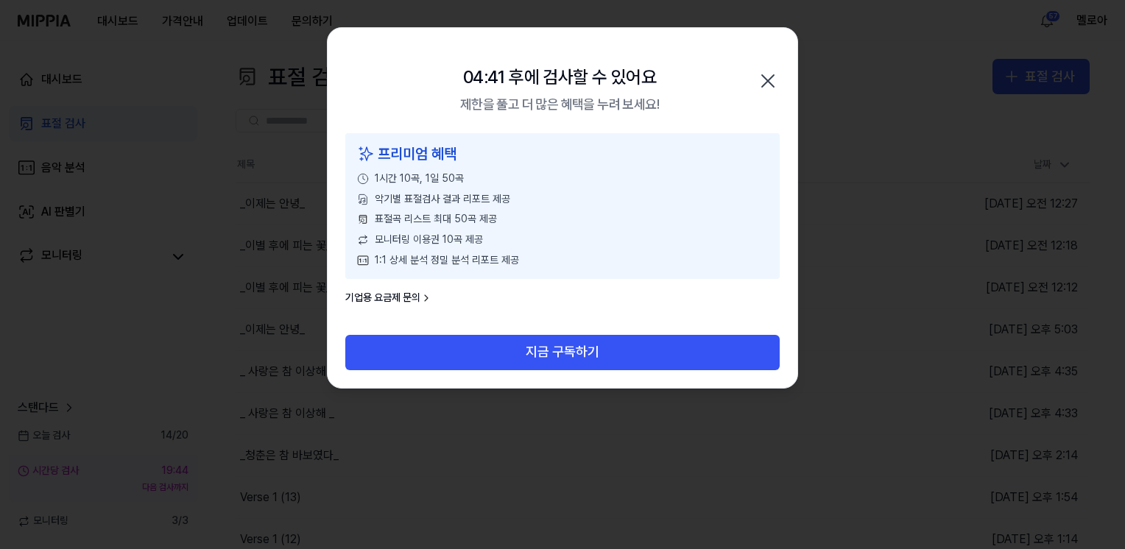
click at [766, 79] on icon "button" at bounding box center [768, 81] width 12 height 12
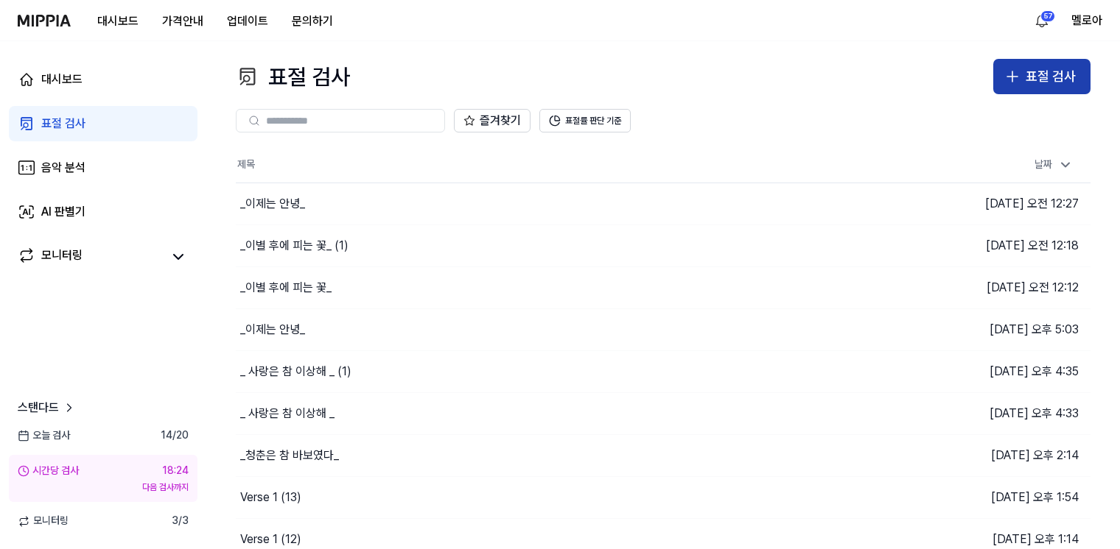
click at [1033, 77] on div "표절 검사" at bounding box center [1050, 76] width 50 height 21
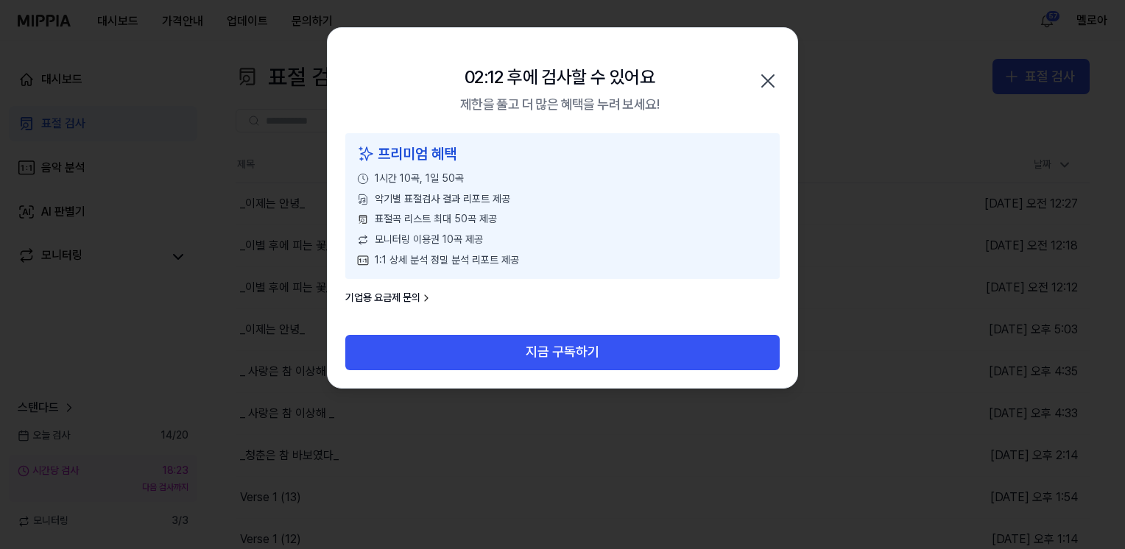
click at [771, 78] on icon "button" at bounding box center [768, 81] width 12 height 12
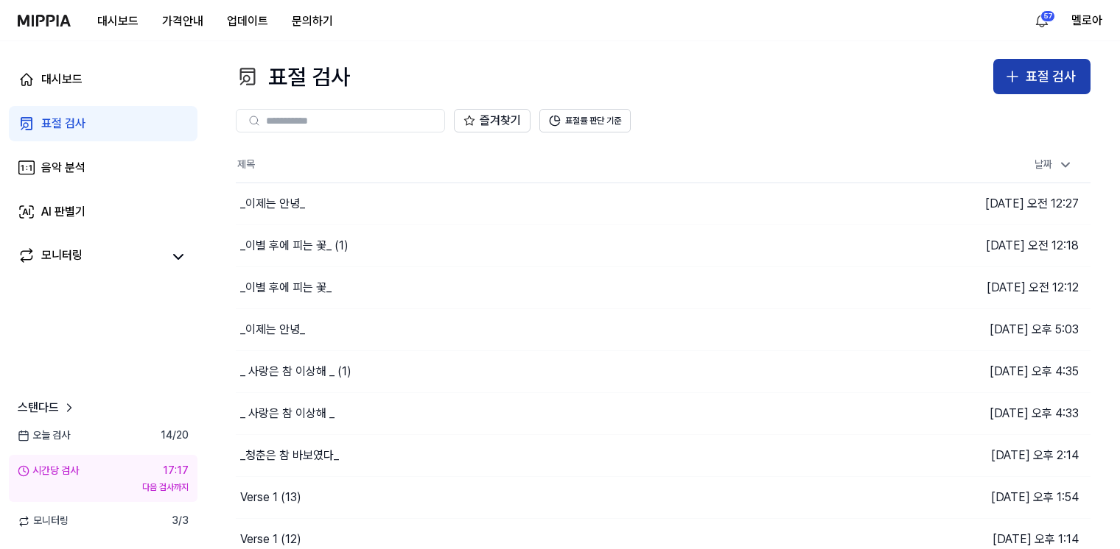
click at [1012, 74] on icon "button" at bounding box center [1012, 76] width 0 height 10
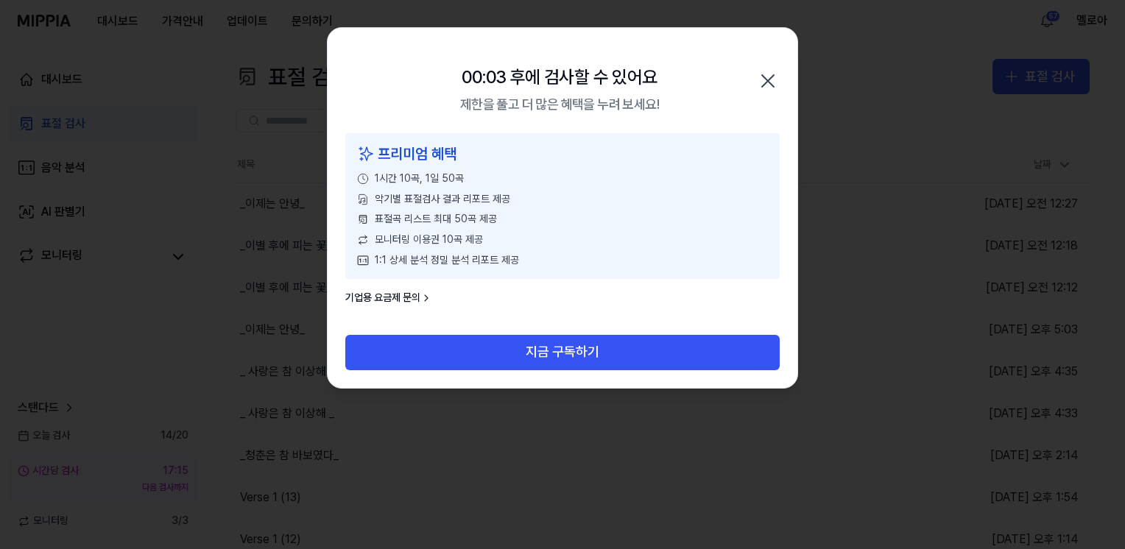
click at [756, 82] on icon "button" at bounding box center [768, 81] width 24 height 24
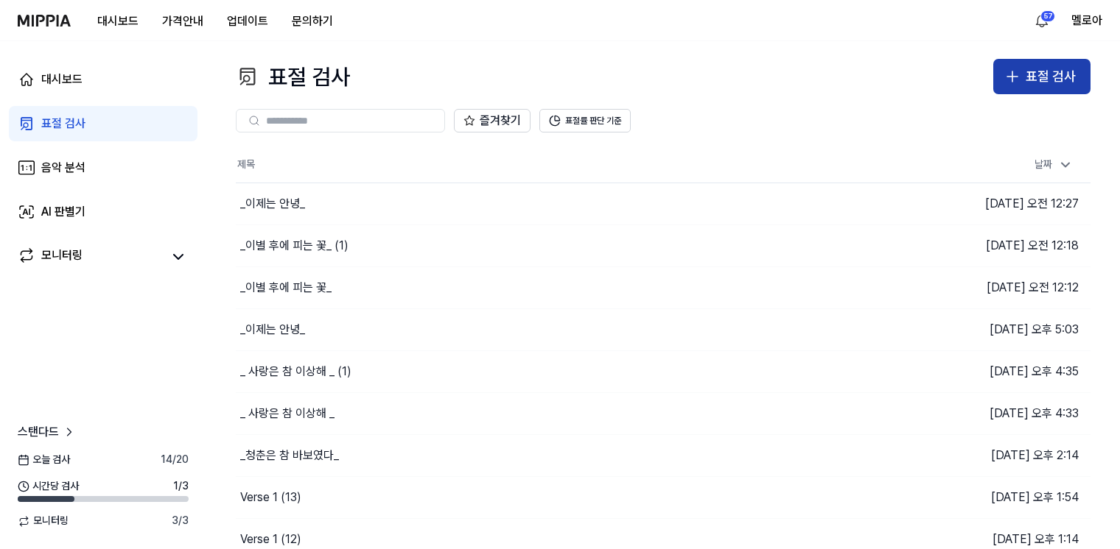
click at [1041, 84] on div "표절 검사" at bounding box center [1050, 76] width 50 height 21
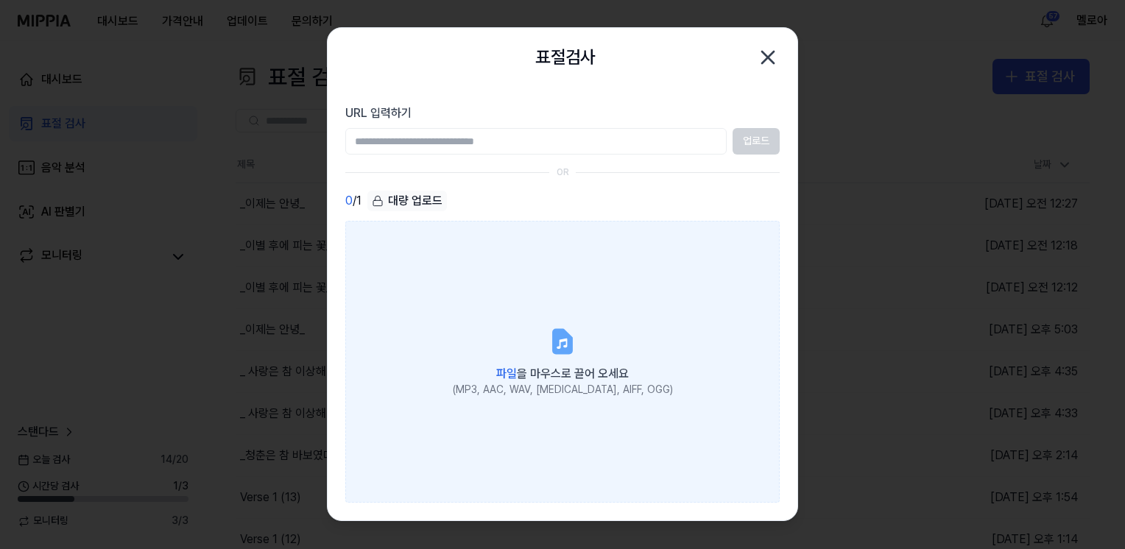
click at [558, 361] on label "파일 을 마우스로 끌어 오세요 (MP3, AAC, WAV, FLAC, AIFF, OGG)" at bounding box center [562, 362] width 435 height 283
click at [0, 0] on input "파일 을 마우스로 끌어 오세요 (MP3, AAC, WAV, FLAC, AIFF, OGG)" at bounding box center [0, 0] width 0 height 0
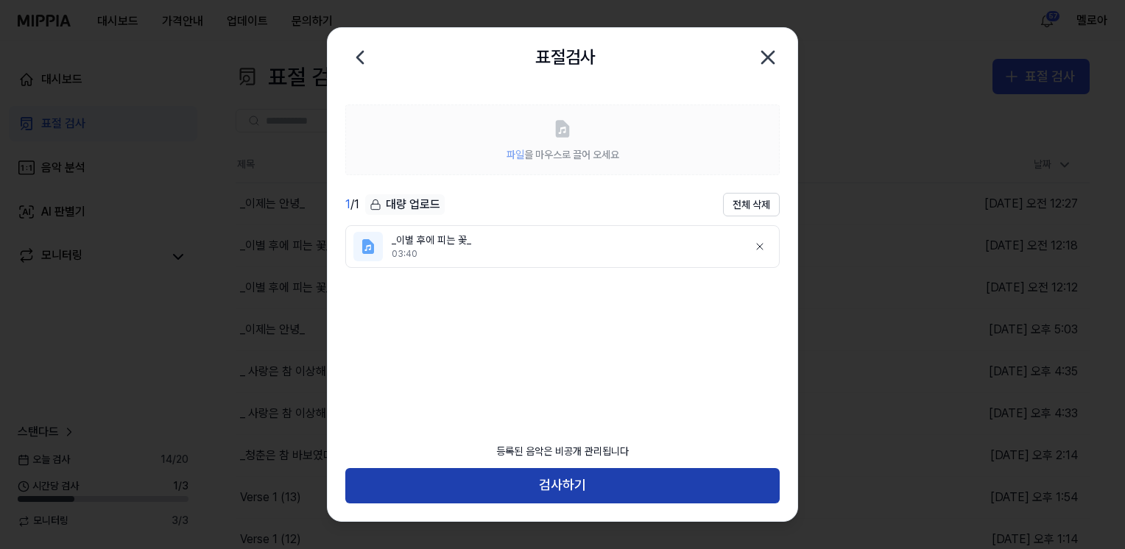
click at [539, 491] on button "검사하기" at bounding box center [562, 485] width 435 height 35
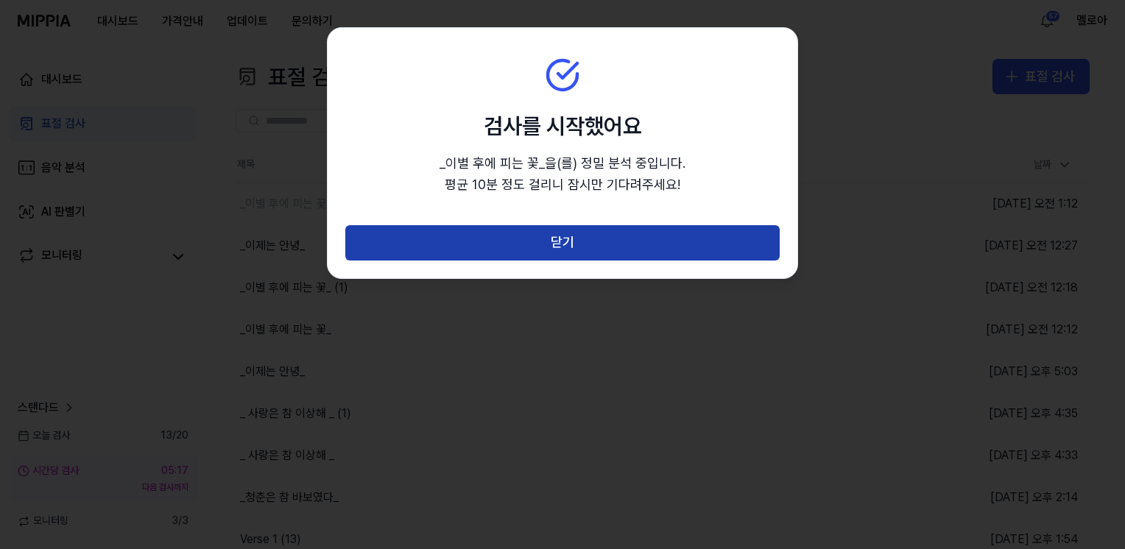
click at [587, 237] on button "닫기" at bounding box center [562, 242] width 435 height 35
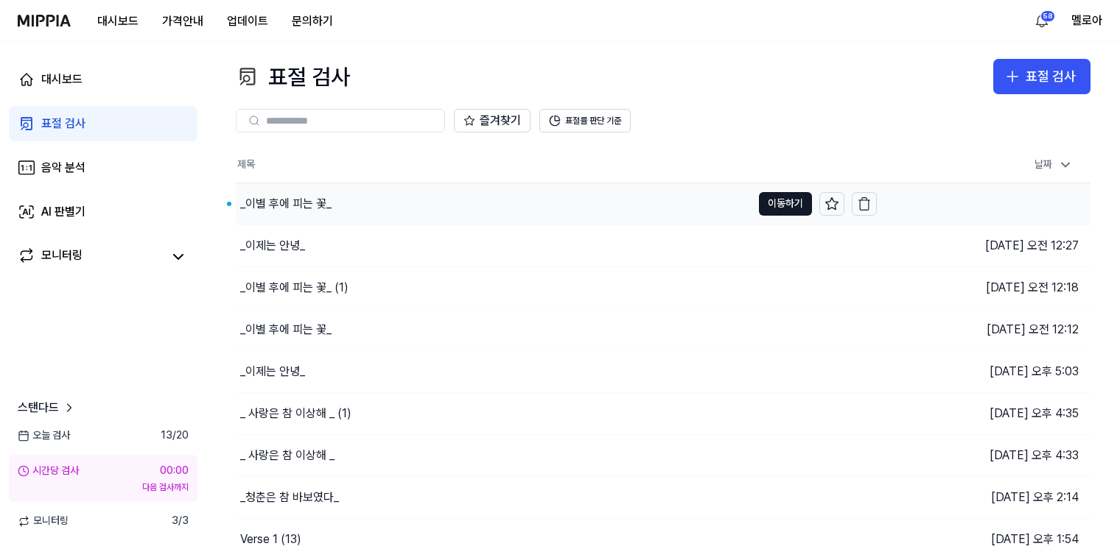
click at [290, 208] on div "_이별 후에 피는 꽃_" at bounding box center [285, 204] width 91 height 18
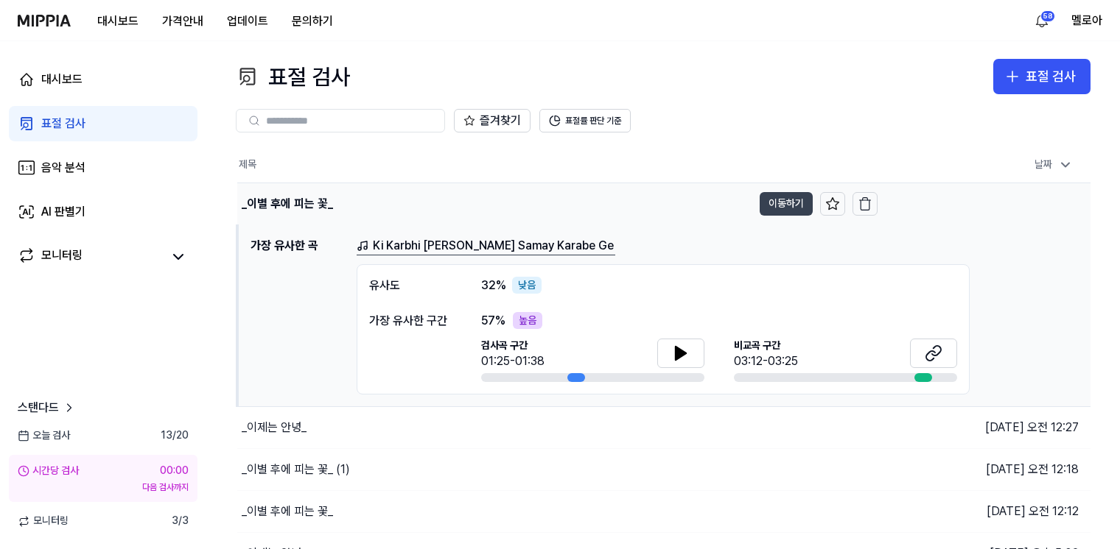
click at [787, 200] on button "이동하기" at bounding box center [785, 204] width 53 height 24
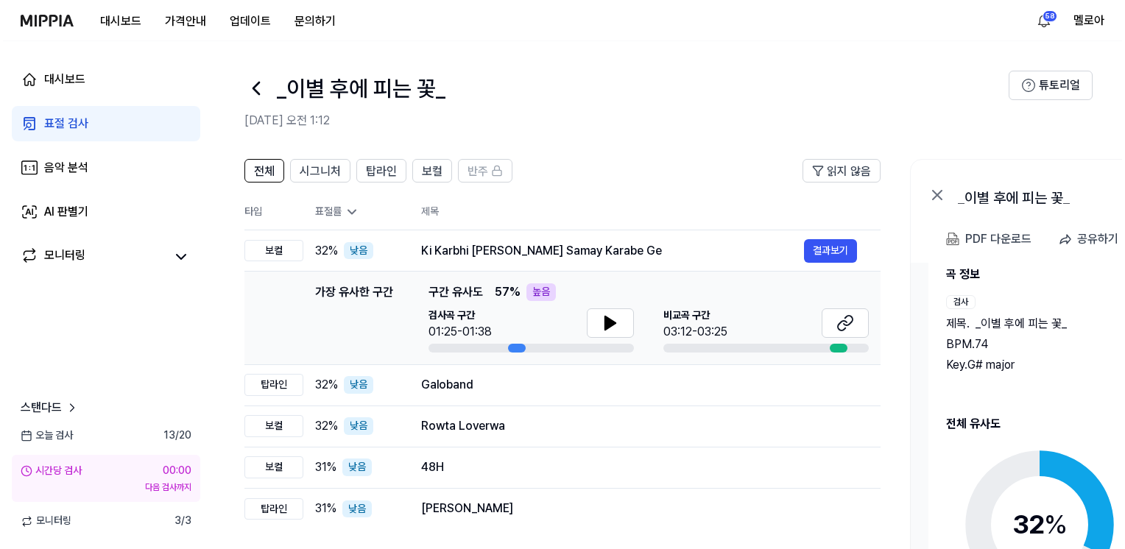
scroll to position [41, 0]
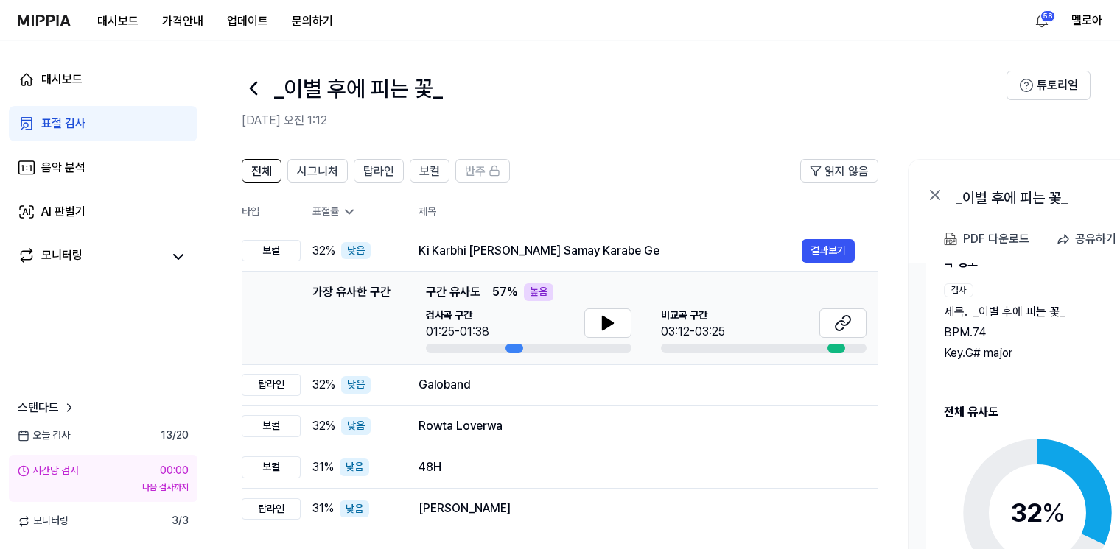
click at [1058, 346] on div "Key. G# major" at bounding box center [1033, 354] width 178 height 18
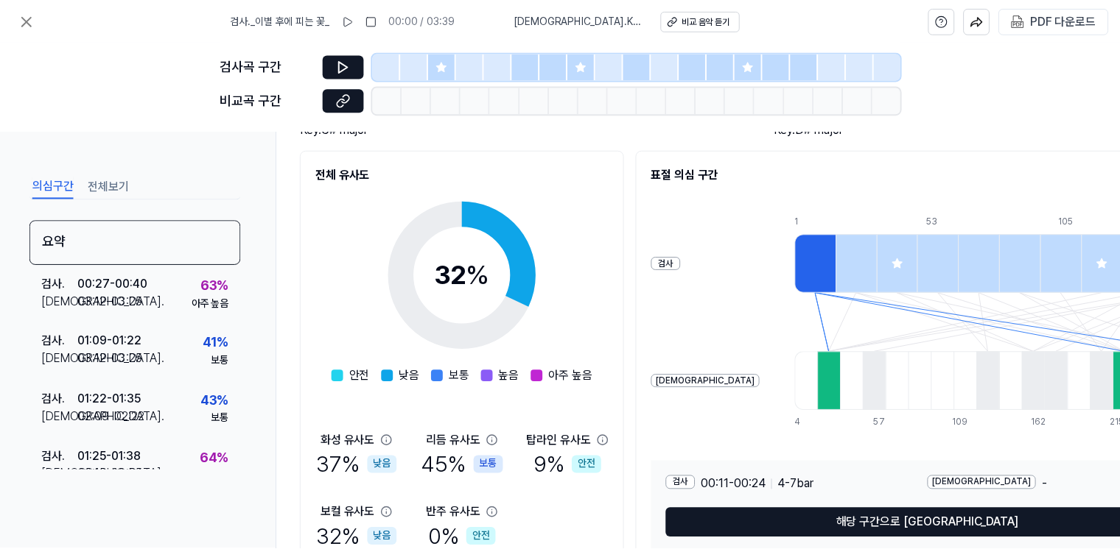
scroll to position [0, 0]
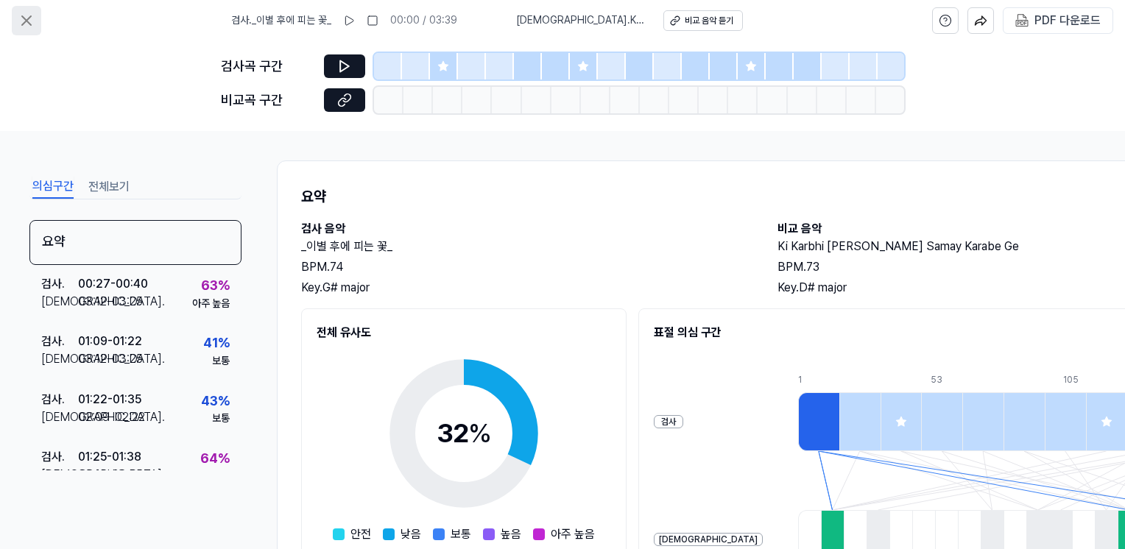
click at [29, 18] on icon at bounding box center [26, 20] width 9 height 9
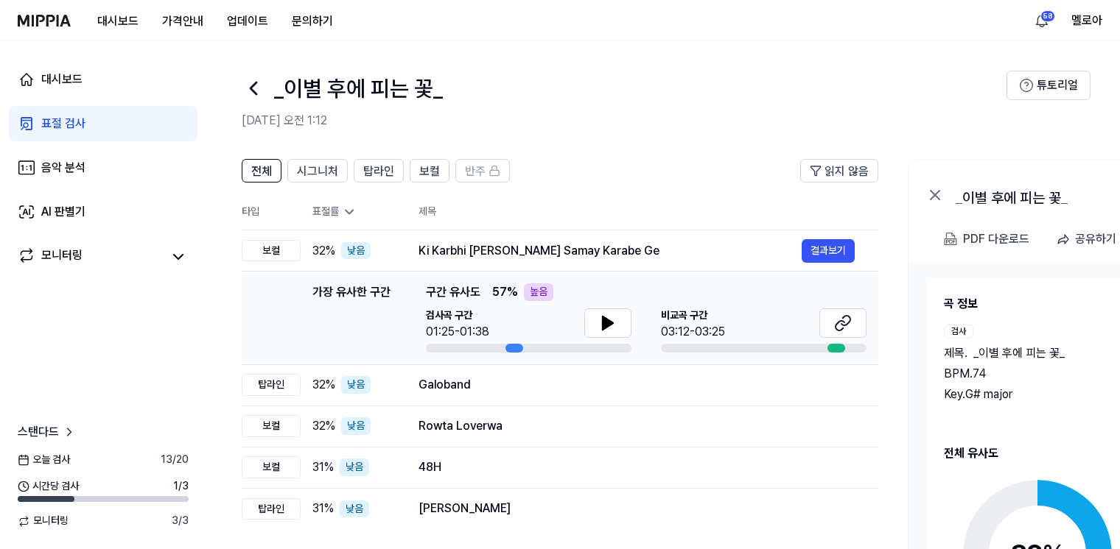
click at [39, 19] on img at bounding box center [44, 21] width 53 height 12
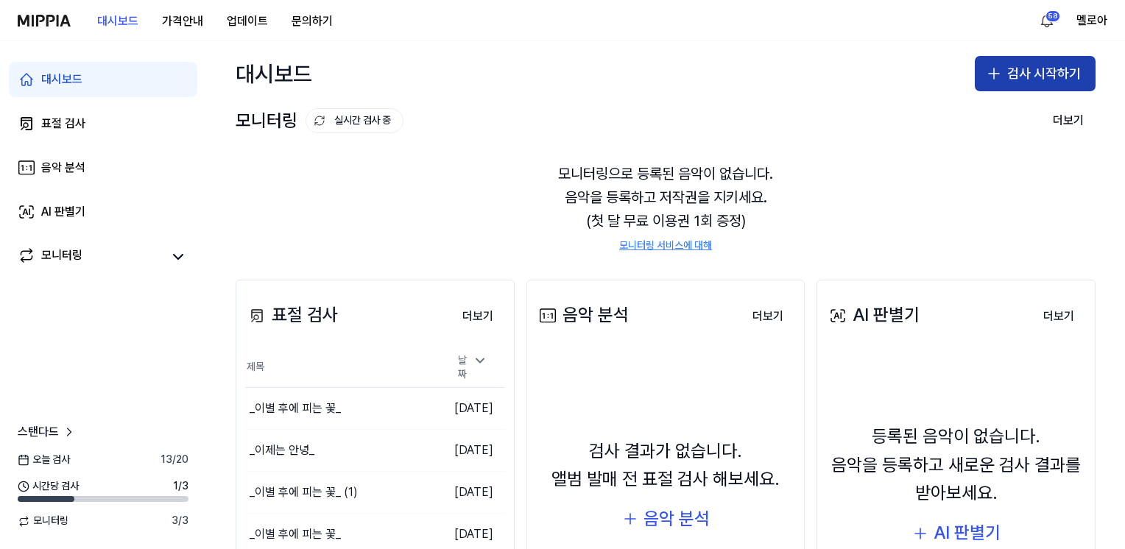
click at [1023, 75] on button "검사 시작하기" at bounding box center [1035, 73] width 121 height 35
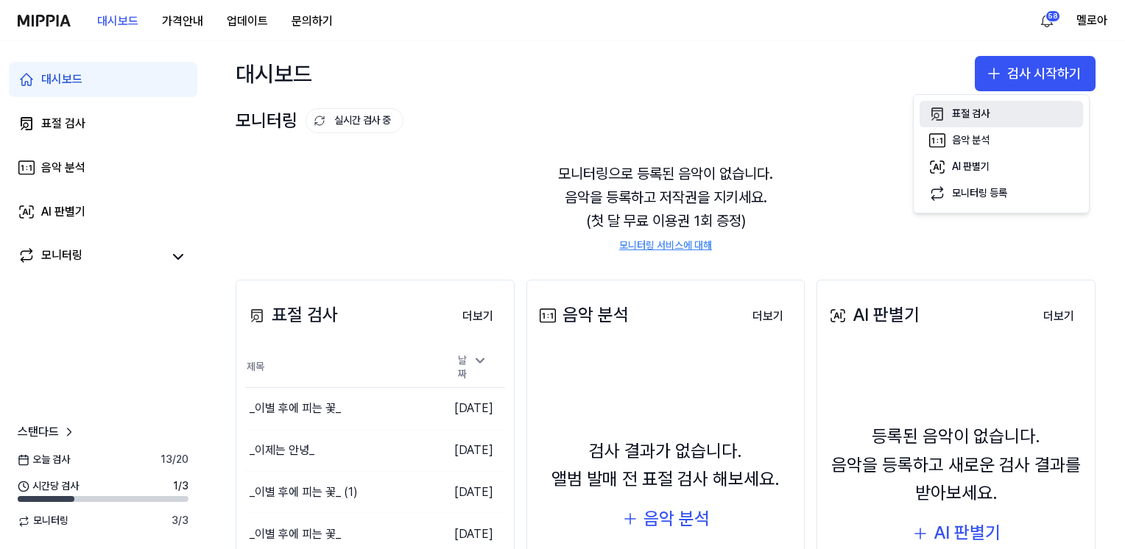
click at [927, 113] on button "표절 검사" at bounding box center [1002, 114] width 164 height 27
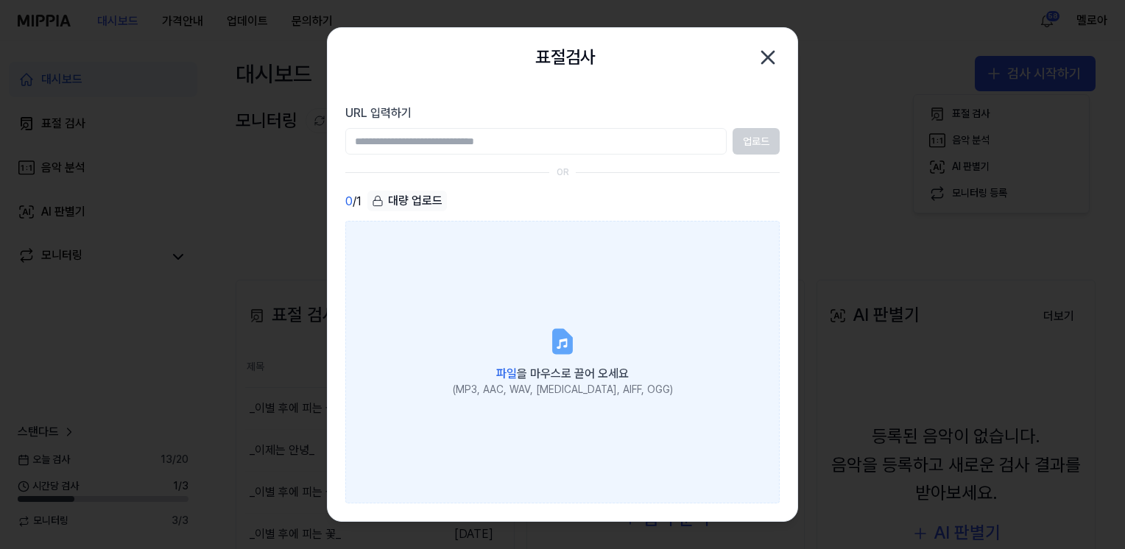
click at [563, 339] on icon at bounding box center [563, 341] width 18 height 23
click at [0, 0] on input "파일 을 마우스로 끌어 오세요 (MP3, AAC, WAV, FLAC, AIFF, OGG)" at bounding box center [0, 0] width 0 height 0
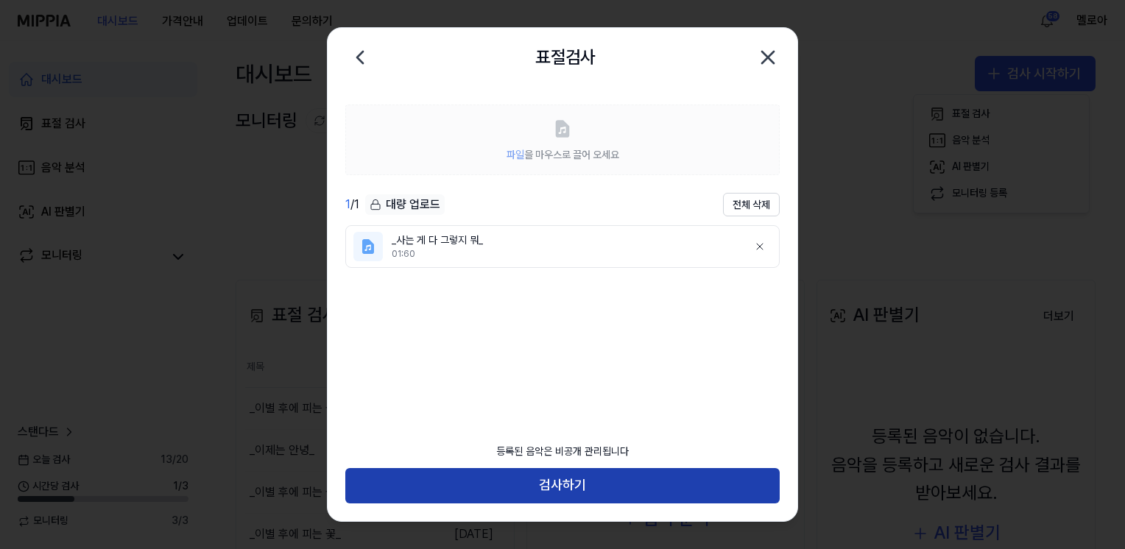
click at [536, 475] on button "검사하기" at bounding box center [562, 485] width 435 height 35
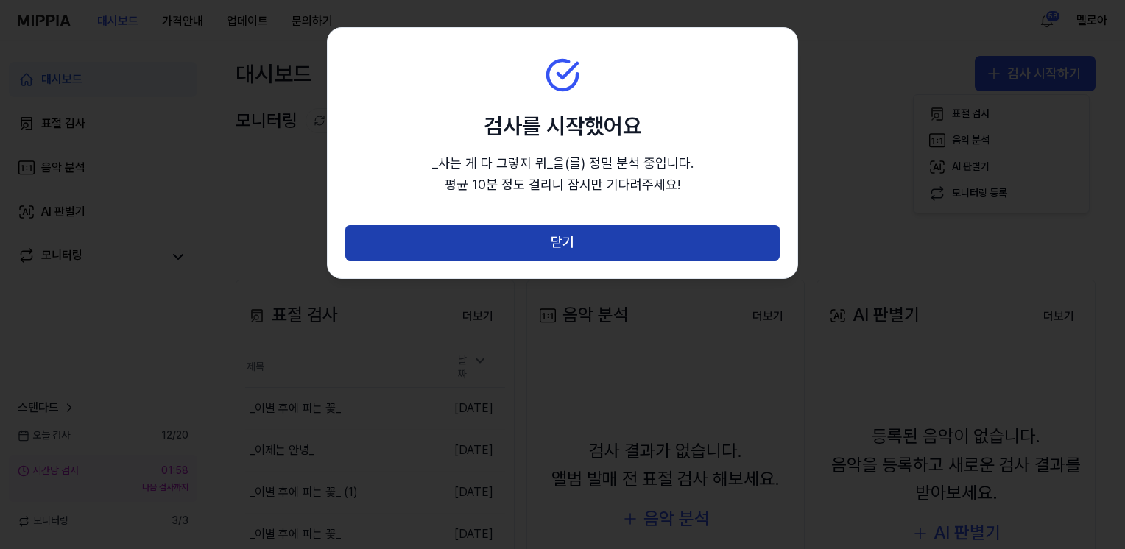
click at [576, 247] on button "닫기" at bounding box center [562, 242] width 435 height 35
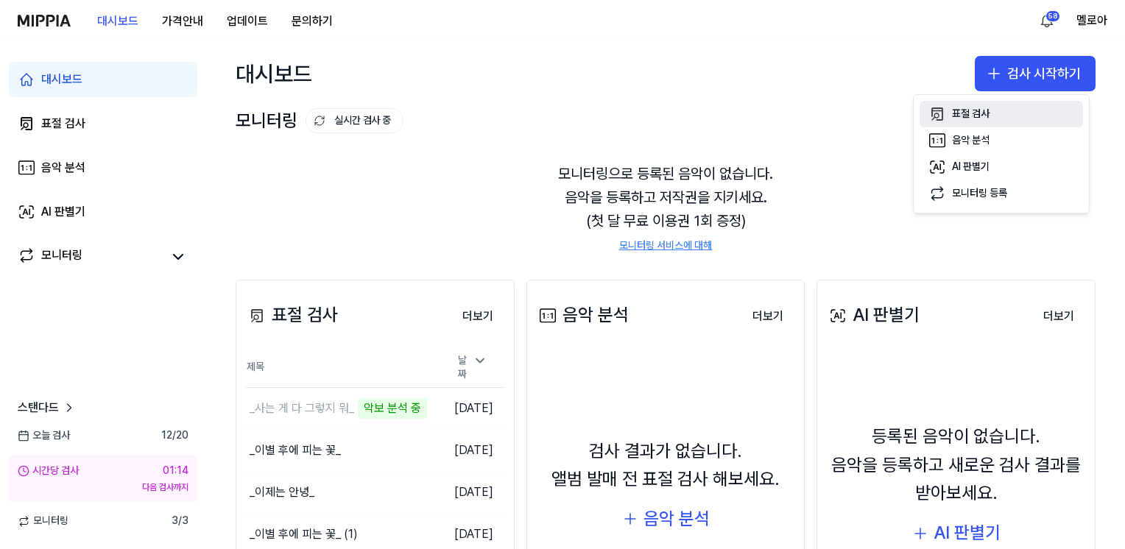
click at [974, 113] on div "표절 검사" at bounding box center [971, 114] width 38 height 15
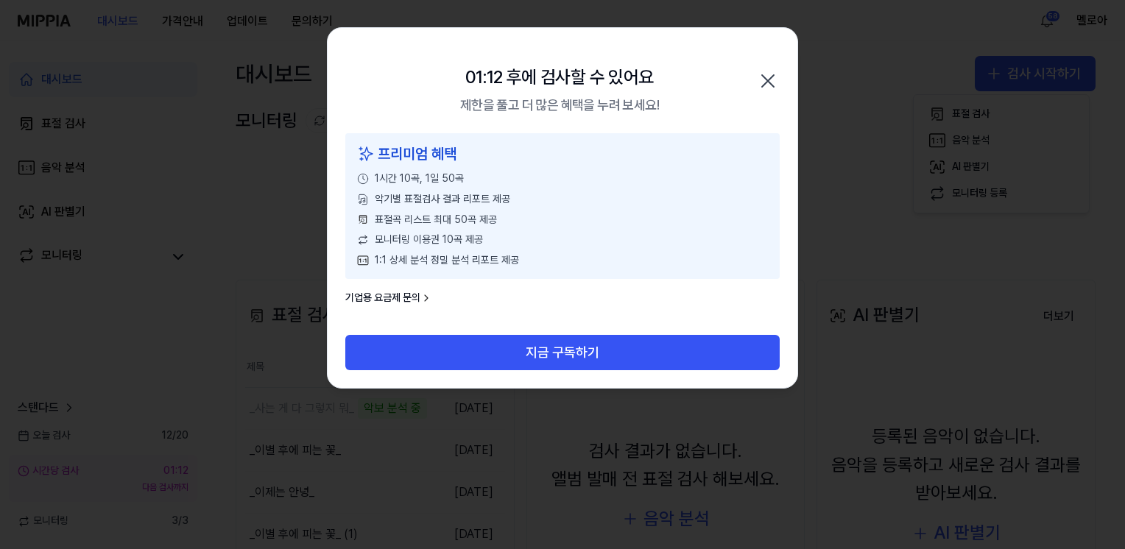
click at [767, 78] on icon "button" at bounding box center [768, 81] width 12 height 12
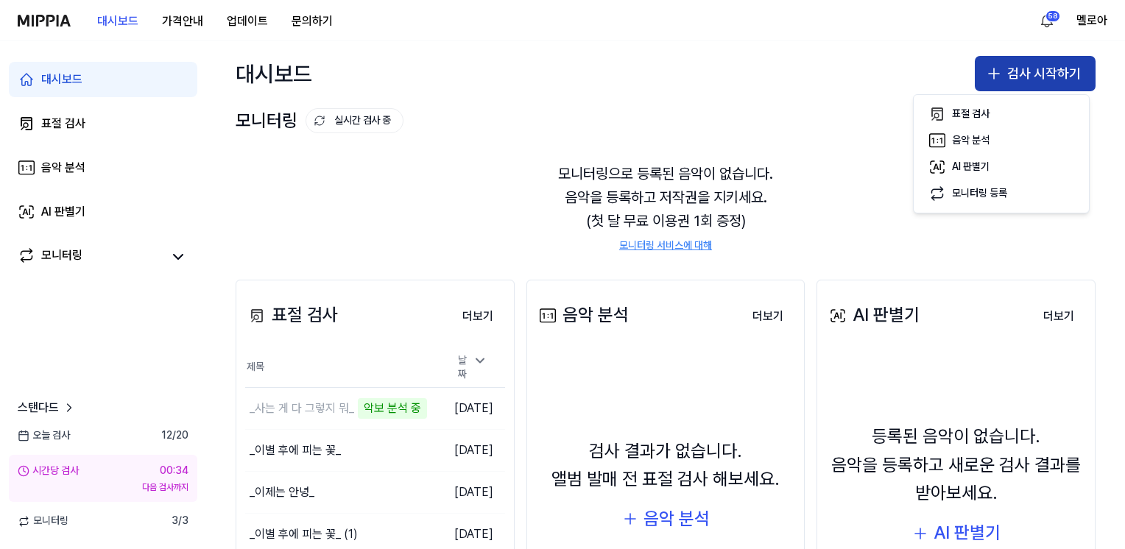
click at [1016, 82] on button "검사 시작하기" at bounding box center [1035, 73] width 121 height 35
click at [1016, 72] on button "검사 시작하기" at bounding box center [1035, 73] width 121 height 35
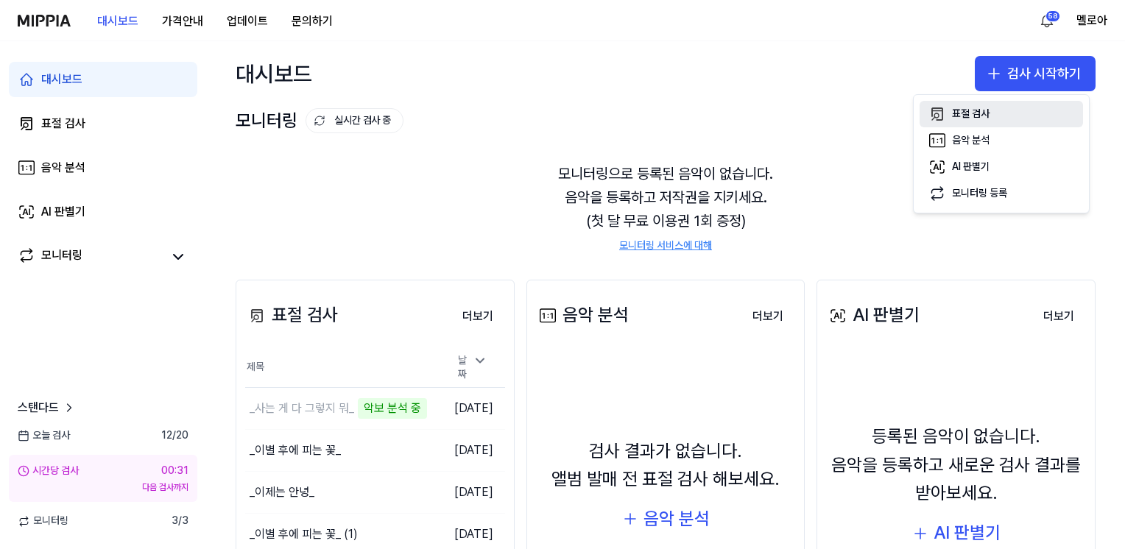
click at [997, 114] on button "표절 검사" at bounding box center [1002, 114] width 164 height 27
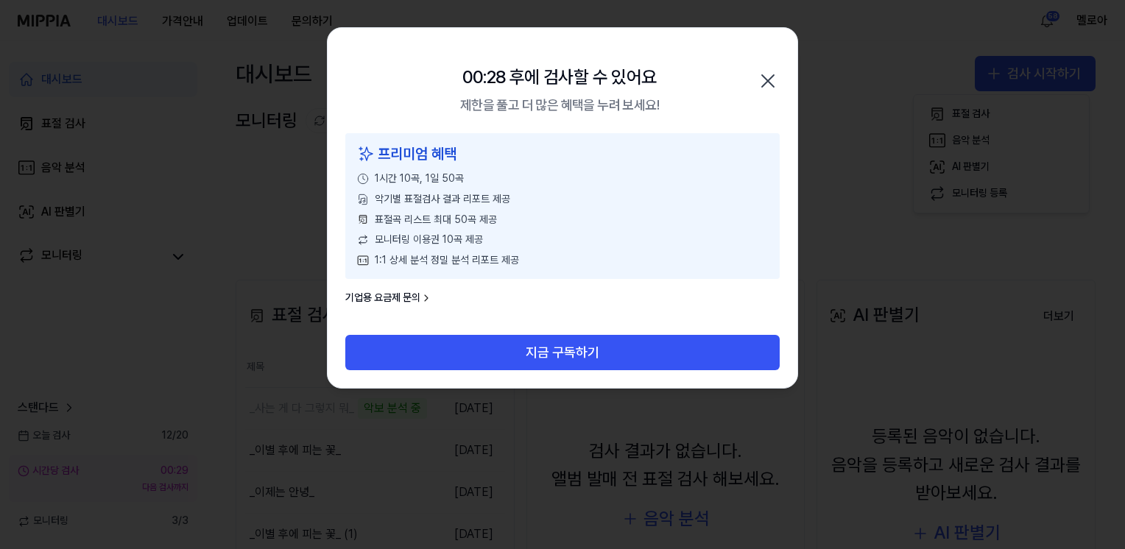
click at [767, 79] on icon "button" at bounding box center [768, 81] width 12 height 12
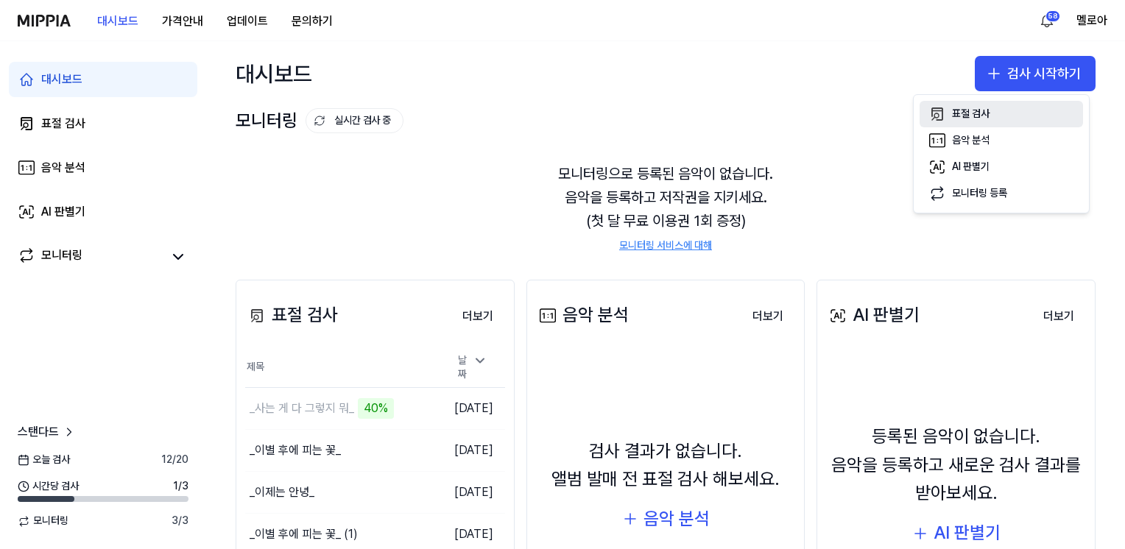
click at [988, 110] on div "표절 검사" at bounding box center [971, 114] width 38 height 15
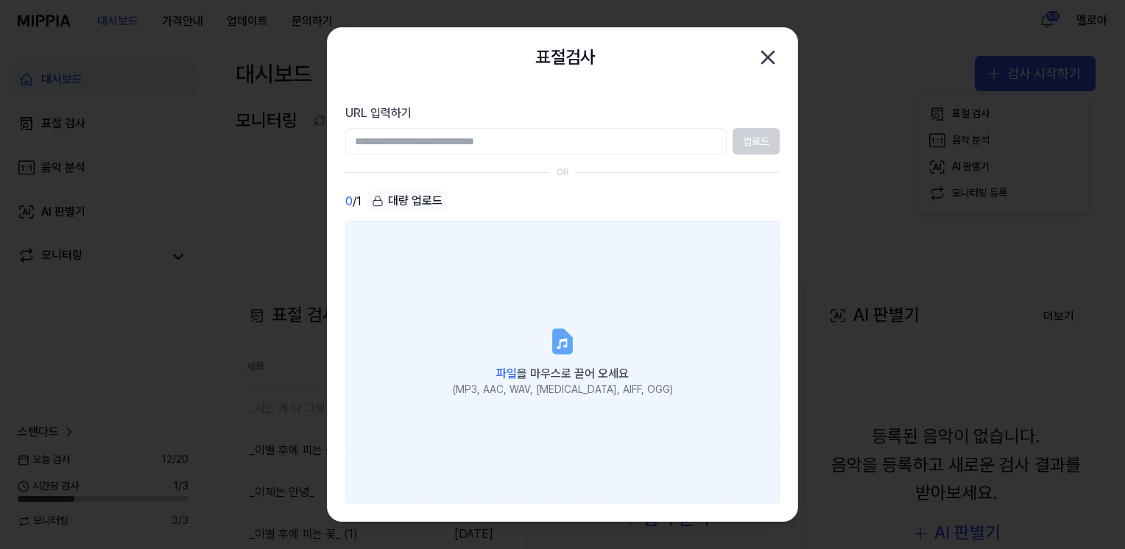
click at [569, 349] on icon at bounding box center [563, 341] width 18 height 23
click at [0, 0] on input "파일 을 마우스로 끌어 오세요 (MP3, AAC, WAV, FLAC, AIFF, OGG)" at bounding box center [0, 0] width 0 height 0
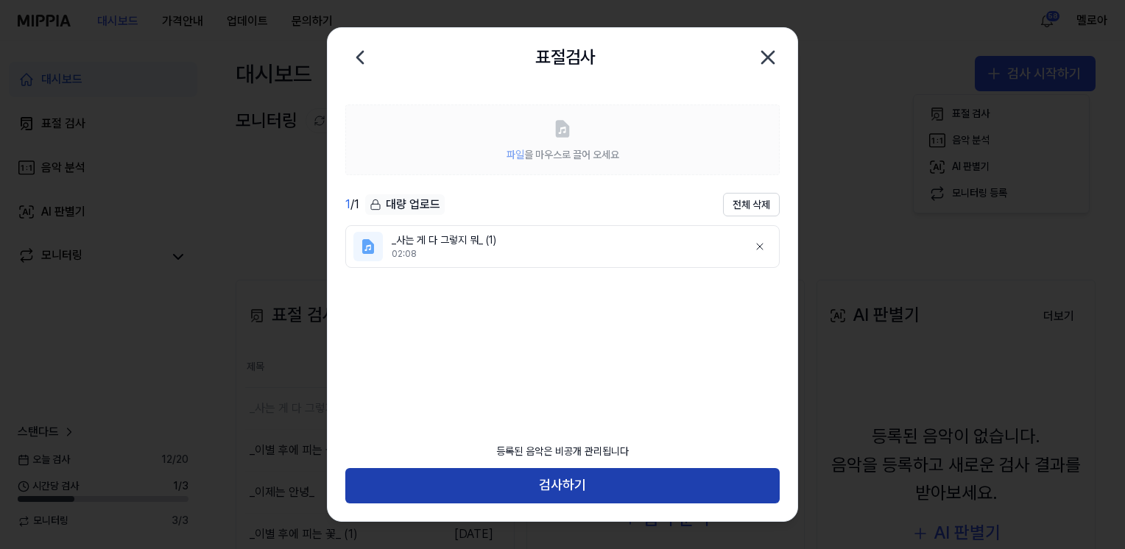
click at [563, 479] on button "검사하기" at bounding box center [562, 485] width 435 height 35
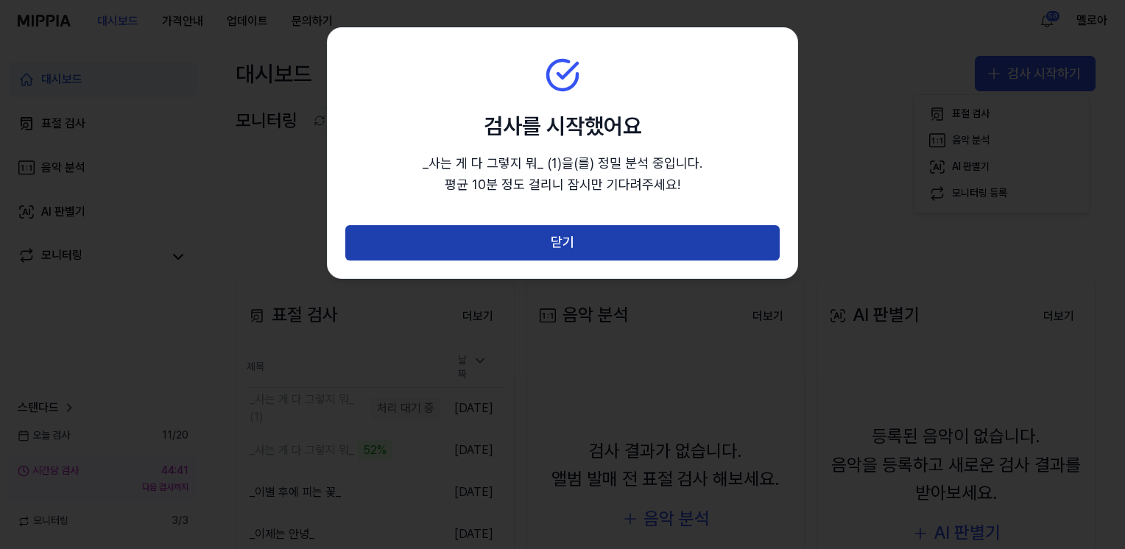
click at [594, 251] on button "닫기" at bounding box center [562, 242] width 435 height 35
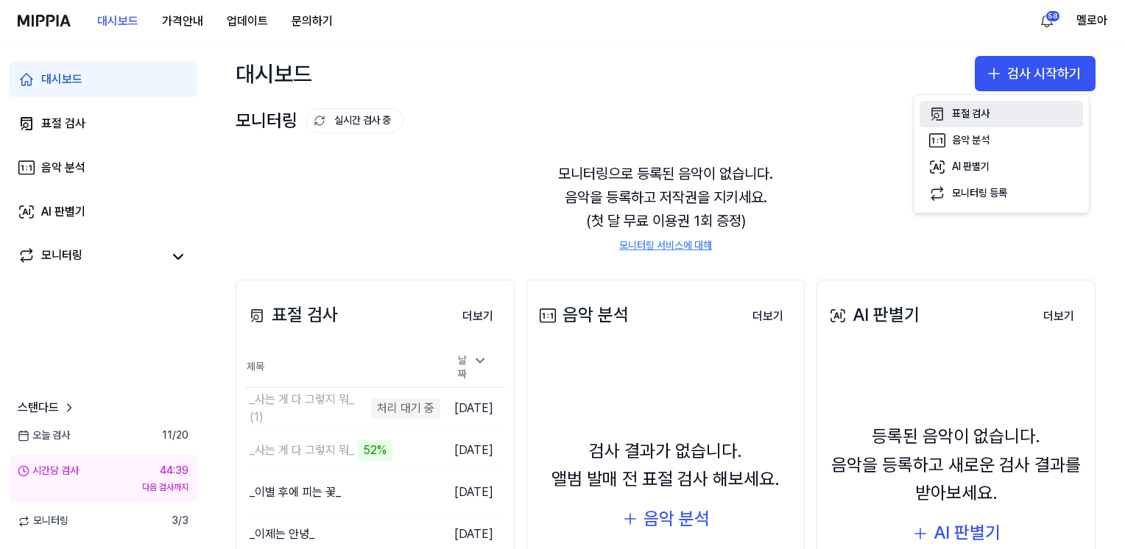
click at [959, 116] on div "표절 검사" at bounding box center [971, 114] width 38 height 15
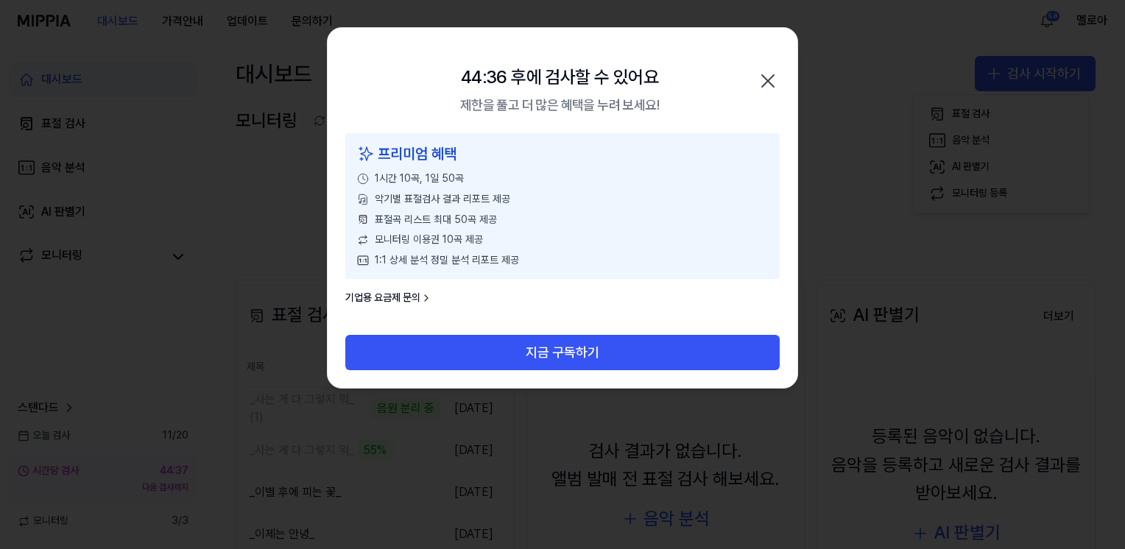
click at [766, 80] on icon "button" at bounding box center [768, 81] width 24 height 24
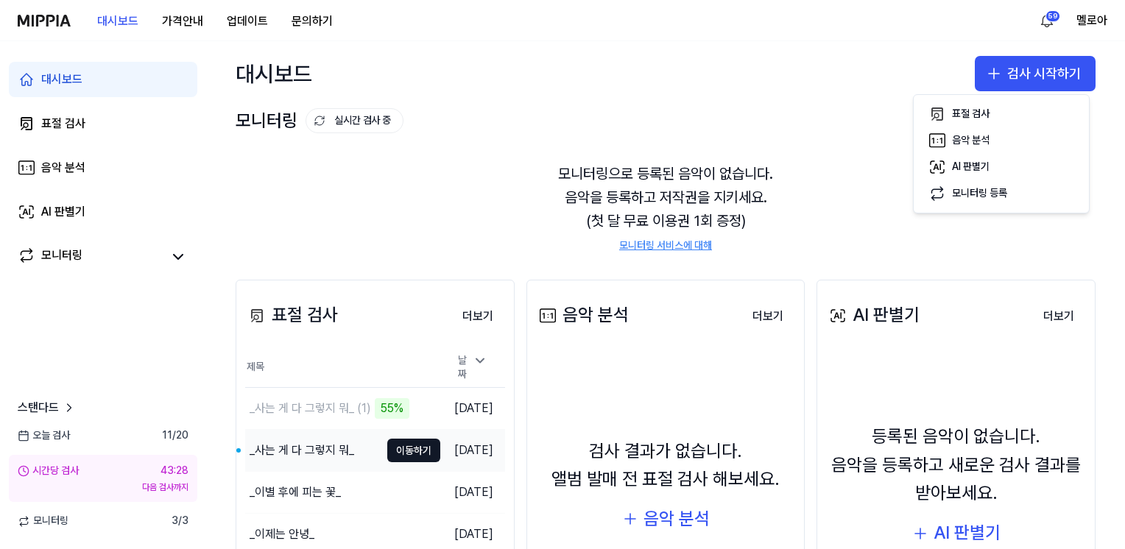
click at [319, 448] on div "_사는 게 다 그렇지 뭐_" at bounding box center [302, 451] width 105 height 18
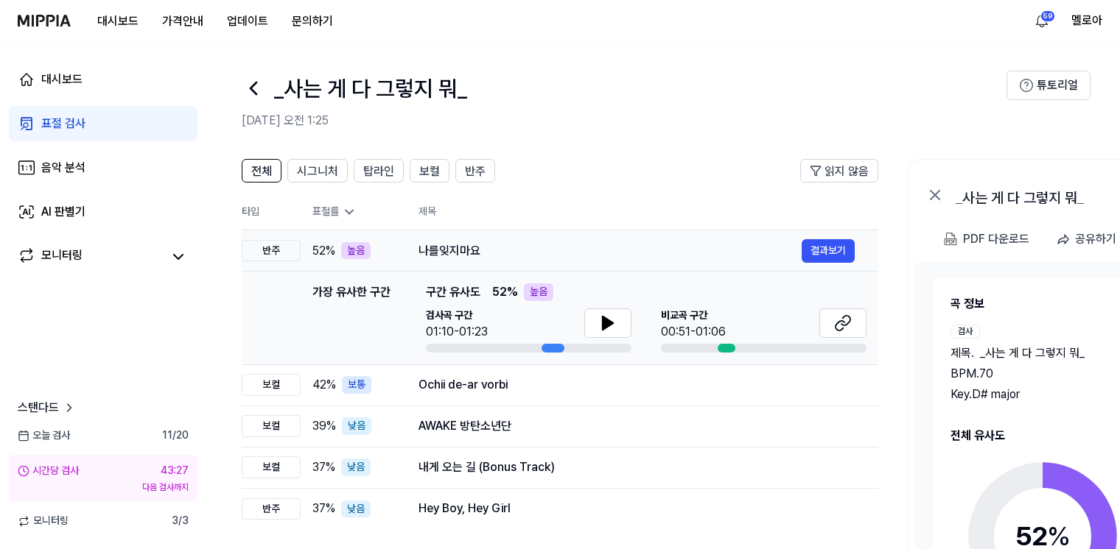
scroll to position [74, 0]
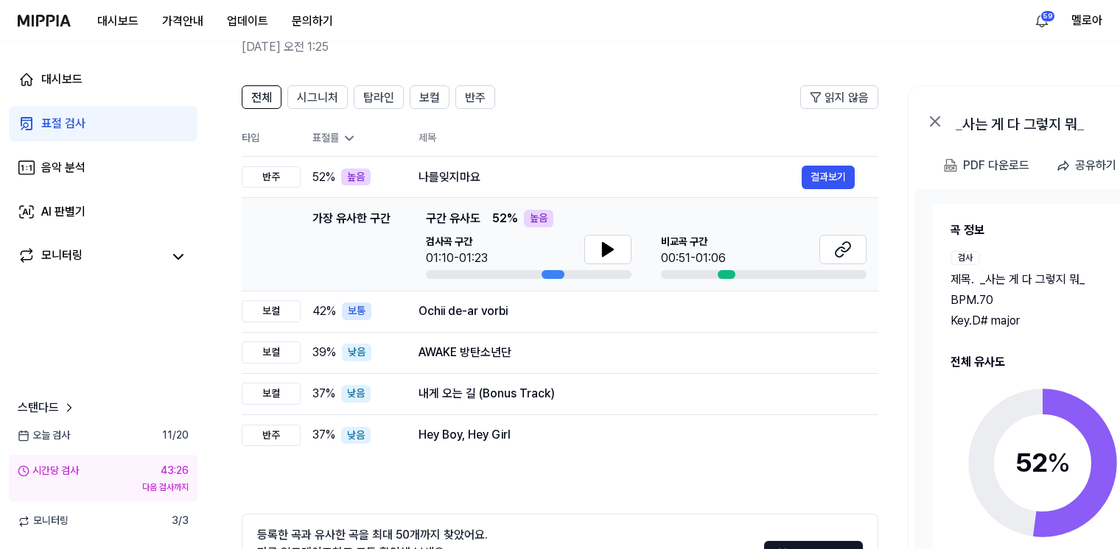
click at [1056, 388] on icon at bounding box center [1042, 463] width 184 height 184
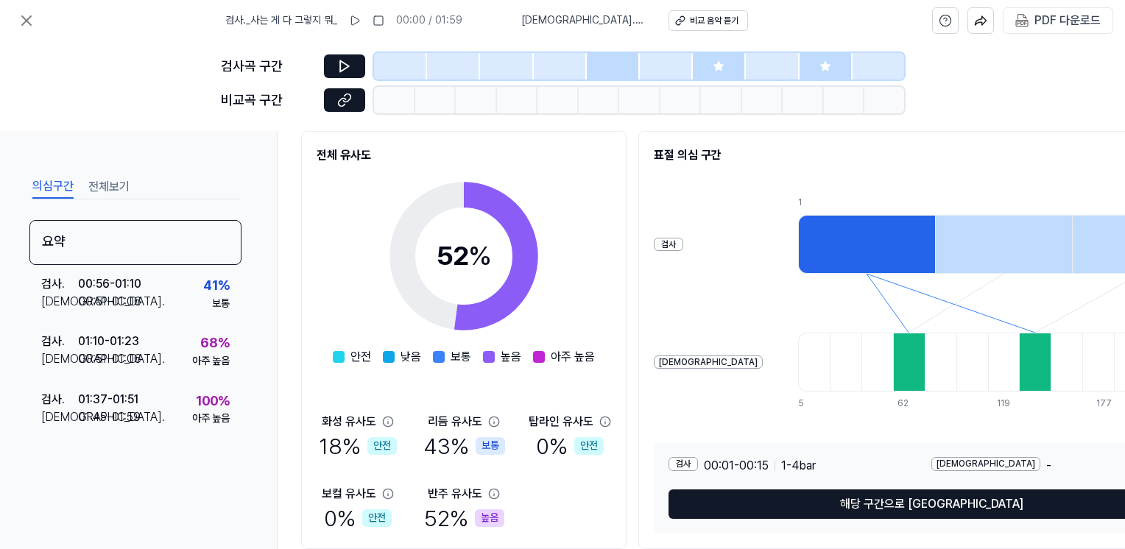
scroll to position [180, 0]
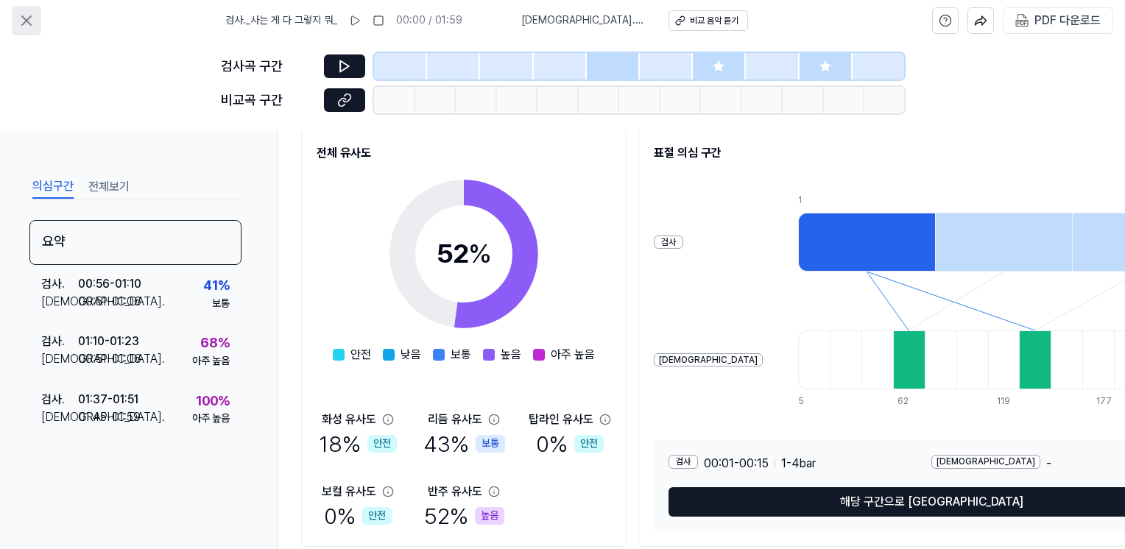
click at [29, 24] on icon at bounding box center [26, 20] width 9 height 9
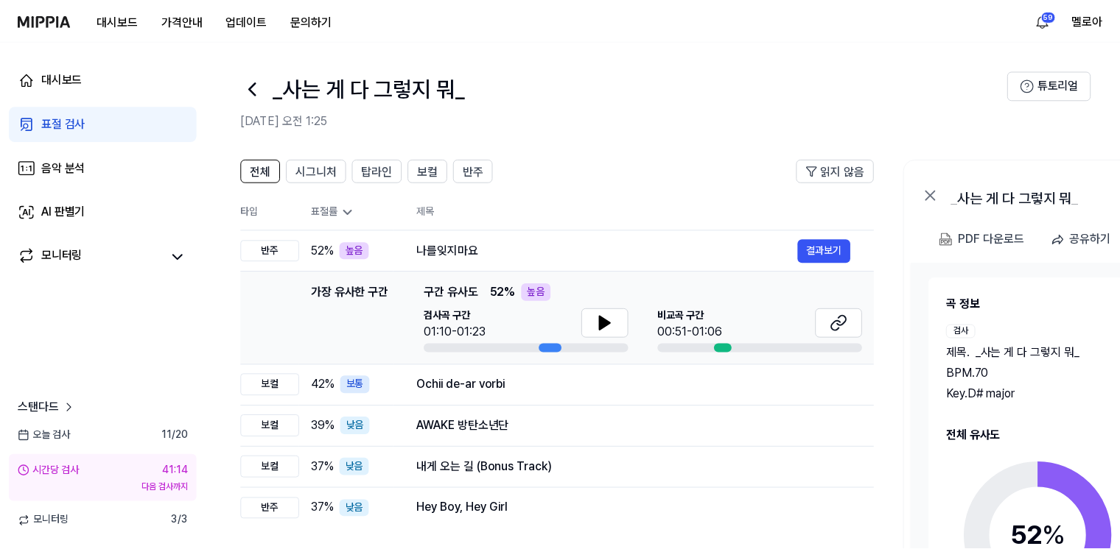
scroll to position [74, 0]
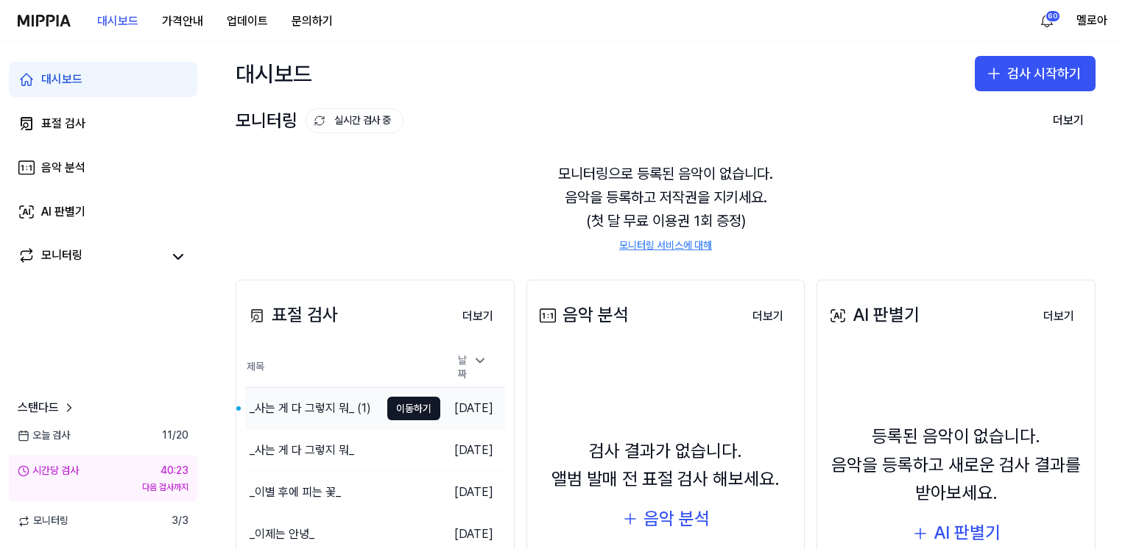
click at [270, 400] on div "_사는 게 다 그렇지 뭐_ (1)" at bounding box center [311, 409] width 122 height 18
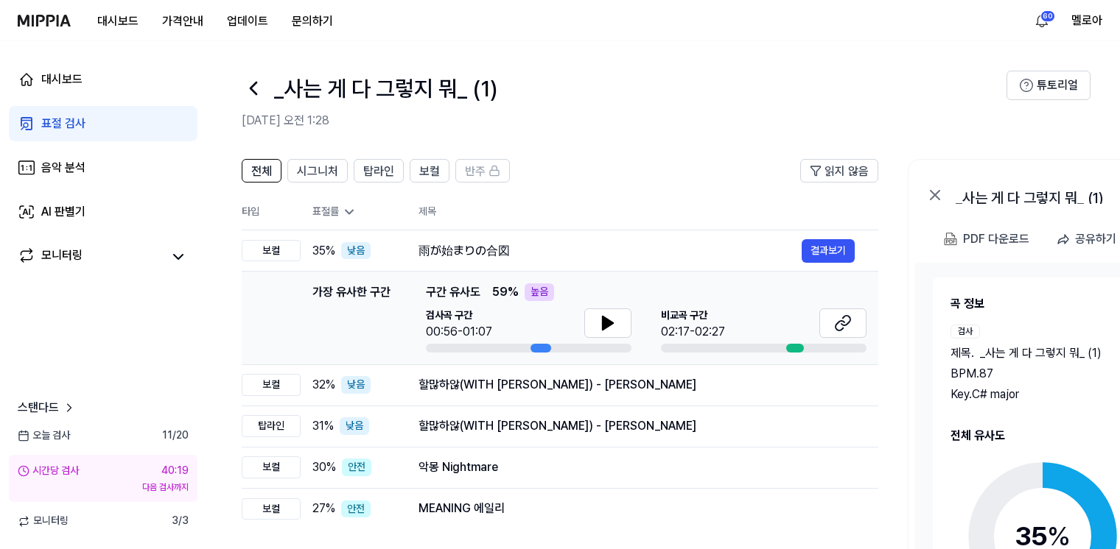
click at [1017, 492] on circle at bounding box center [1042, 536] width 123 height 123
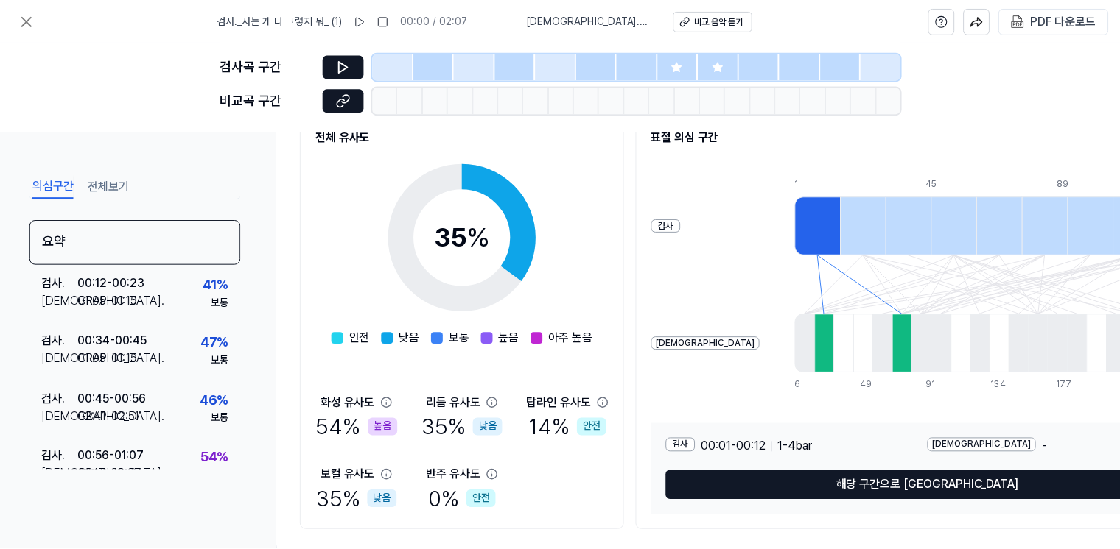
scroll to position [221, 0]
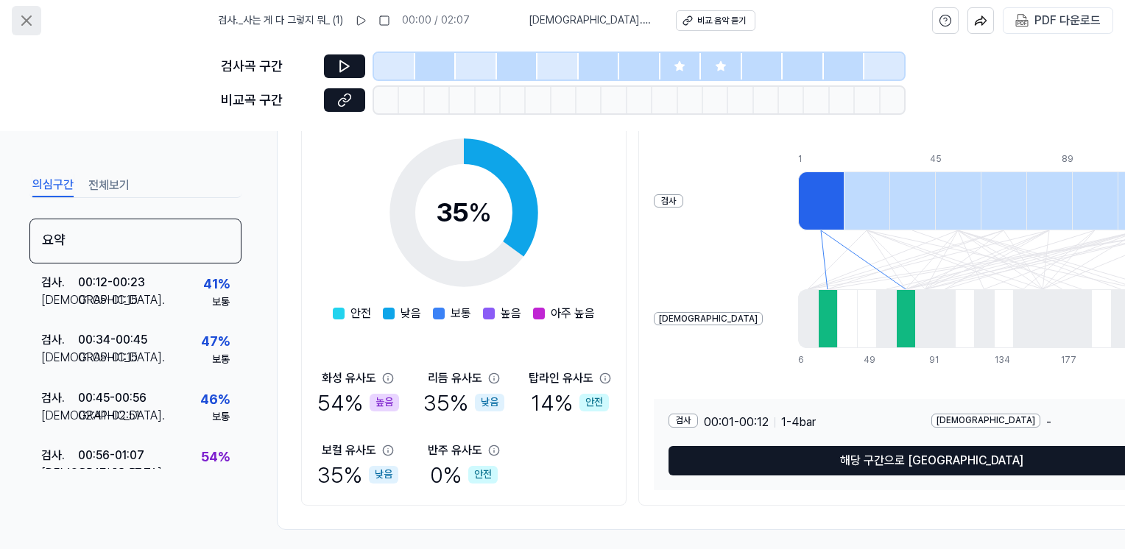
click at [33, 21] on icon at bounding box center [27, 21] width 18 height 18
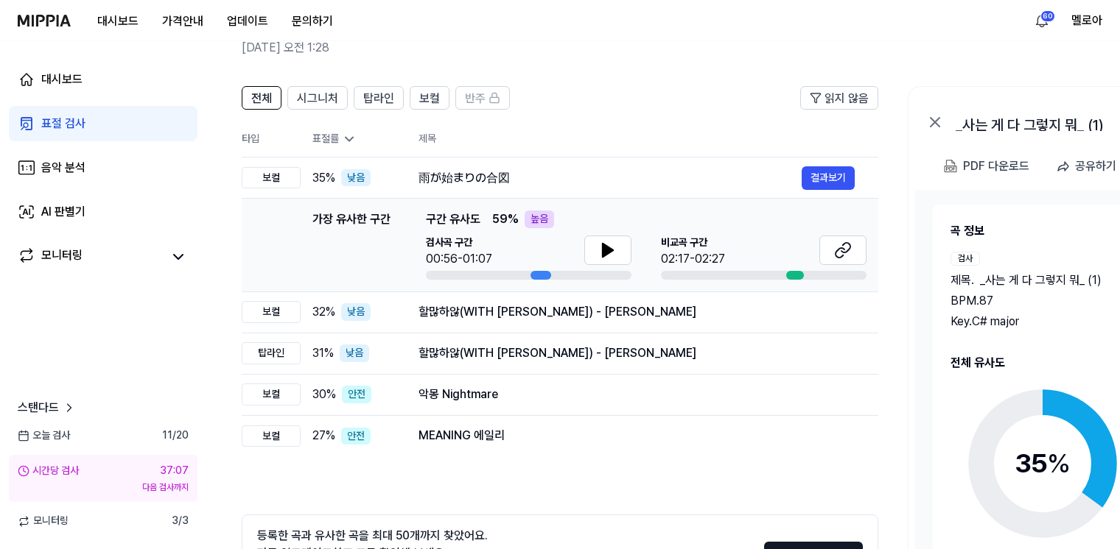
scroll to position [74, 0]
click at [1059, 287] on span "_사는 게 다 그렇지 뭐_ (1)" at bounding box center [1041, 280] width 122 height 18
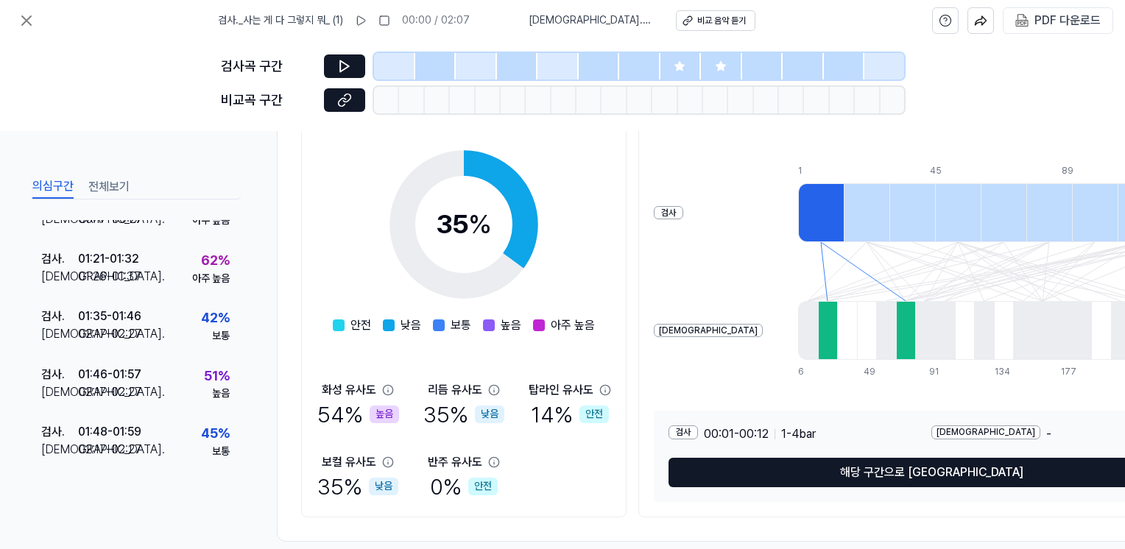
scroll to position [221, 0]
